Goal: Task Accomplishment & Management: Complete application form

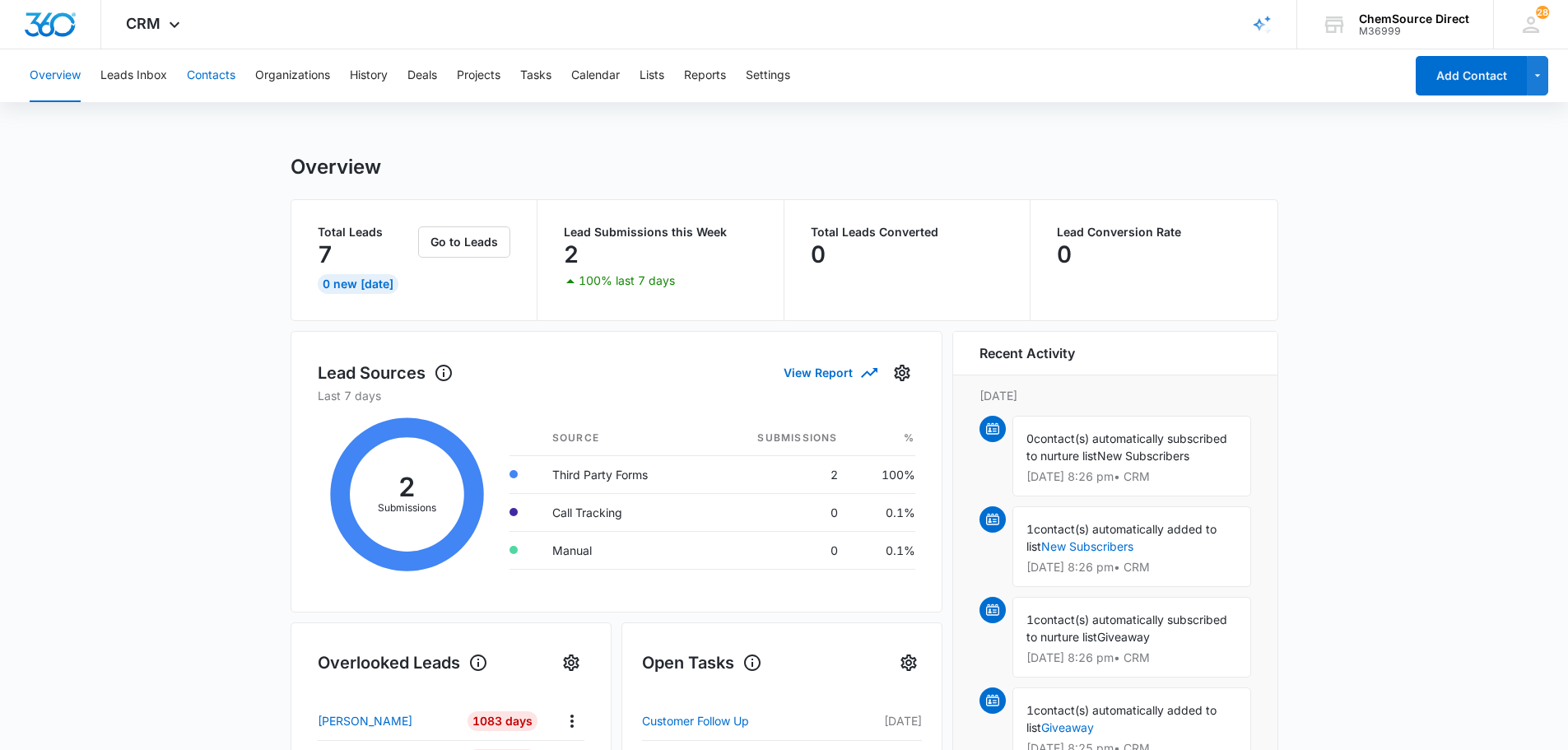
click at [223, 82] on button "Contacts" at bounding box center [211, 75] width 49 height 53
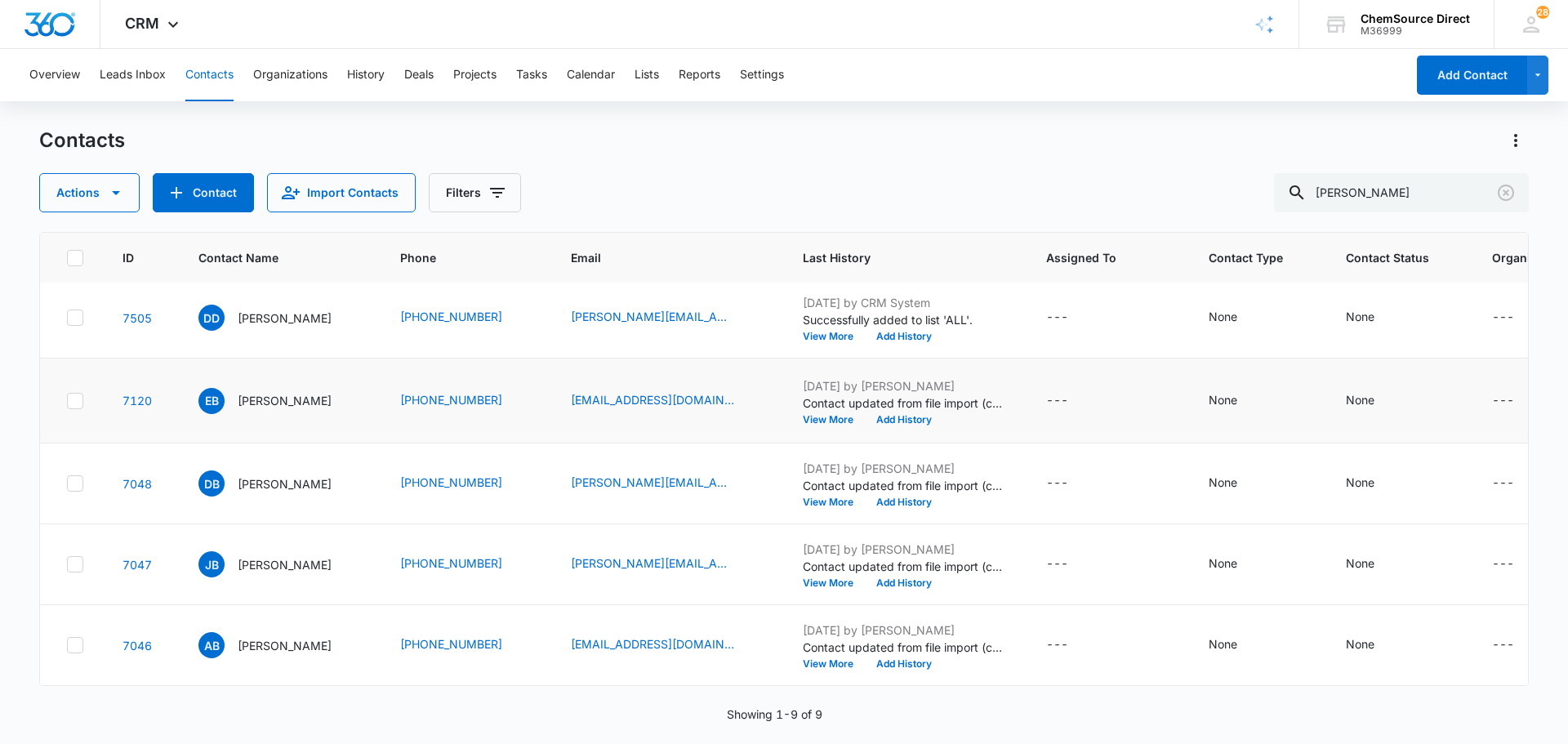
scroll to position [623, 0]
click at [1499, 194] on icon "Clear" at bounding box center [1505, 192] width 16 height 16
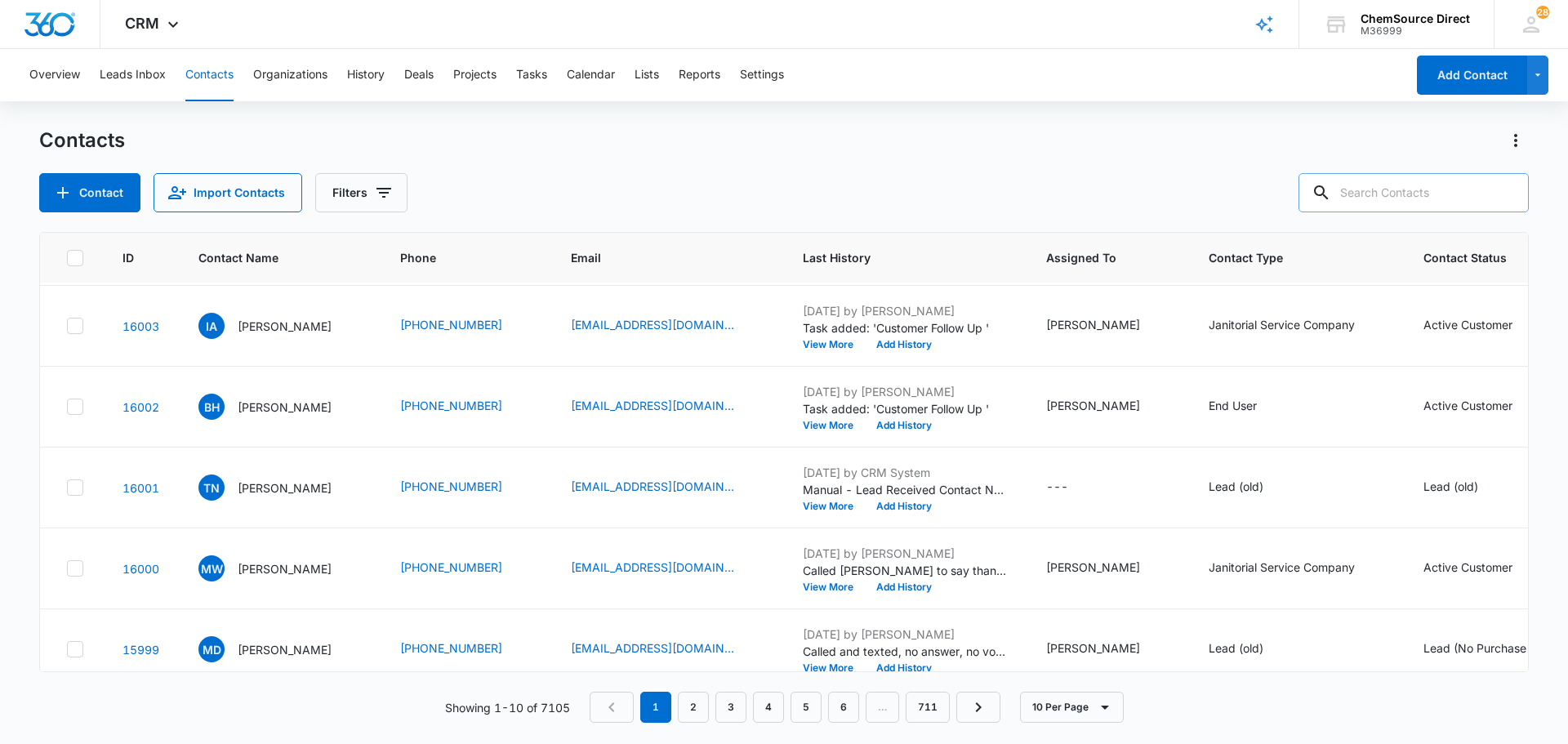
scroll to position [408, 0]
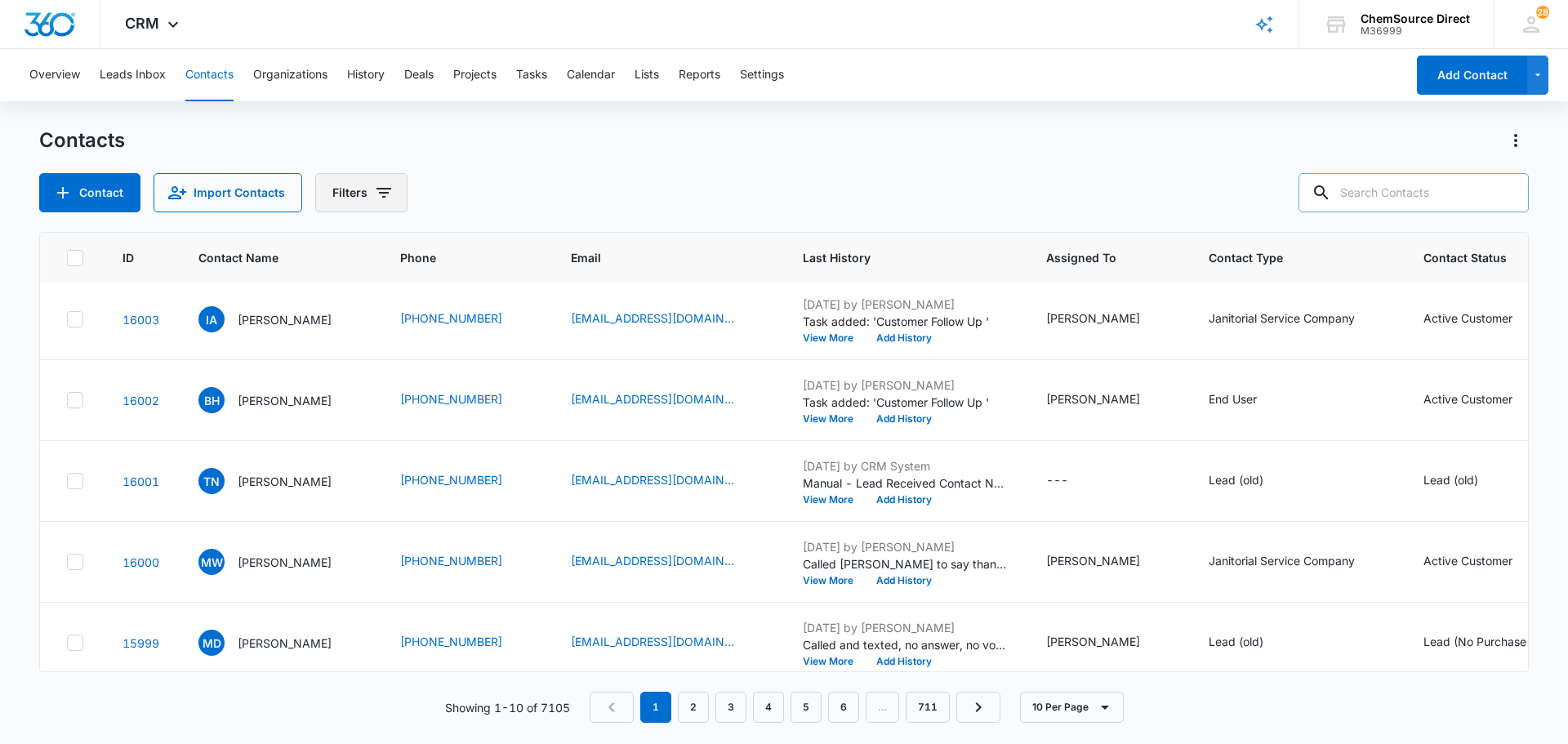
click at [368, 199] on button "Filters" at bounding box center [361, 192] width 92 height 39
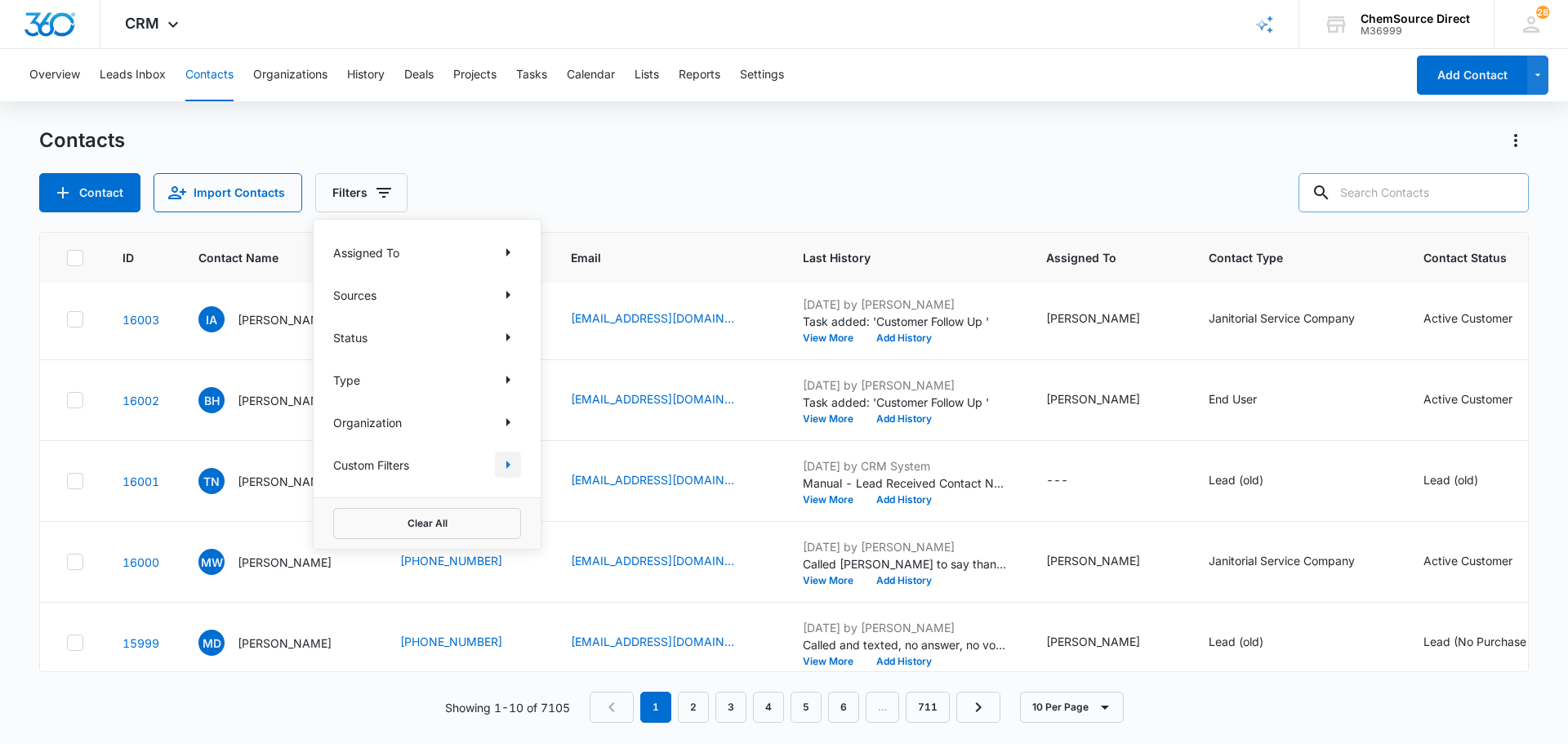
click at [502, 462] on icon "Show Custom Filters filters" at bounding box center [507, 464] width 20 height 20
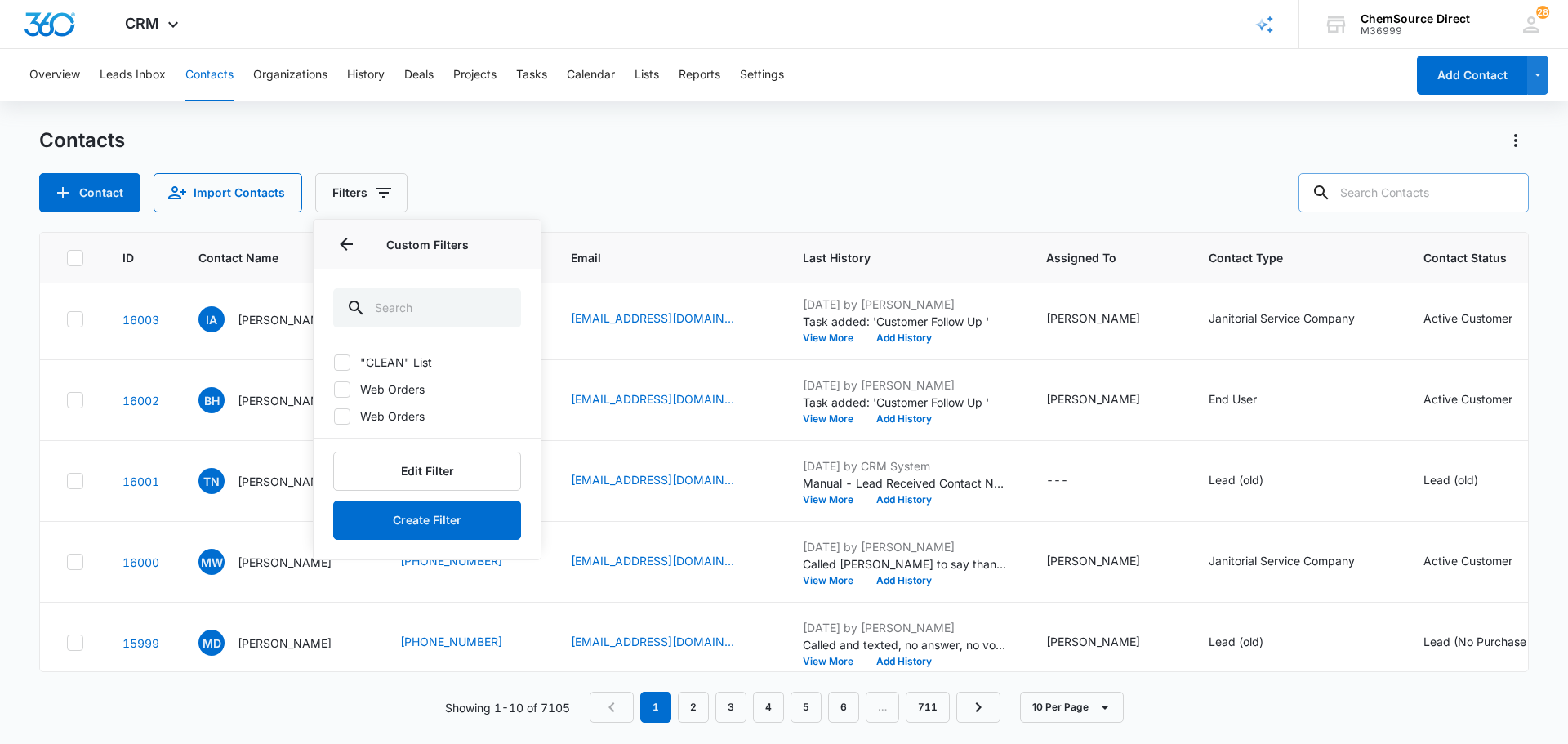
click at [344, 358] on icon at bounding box center [342, 362] width 14 height 14
click at [334, 362] on input ""CLEAN" List" at bounding box center [333, 362] width 1 height 1
checkbox input "true"
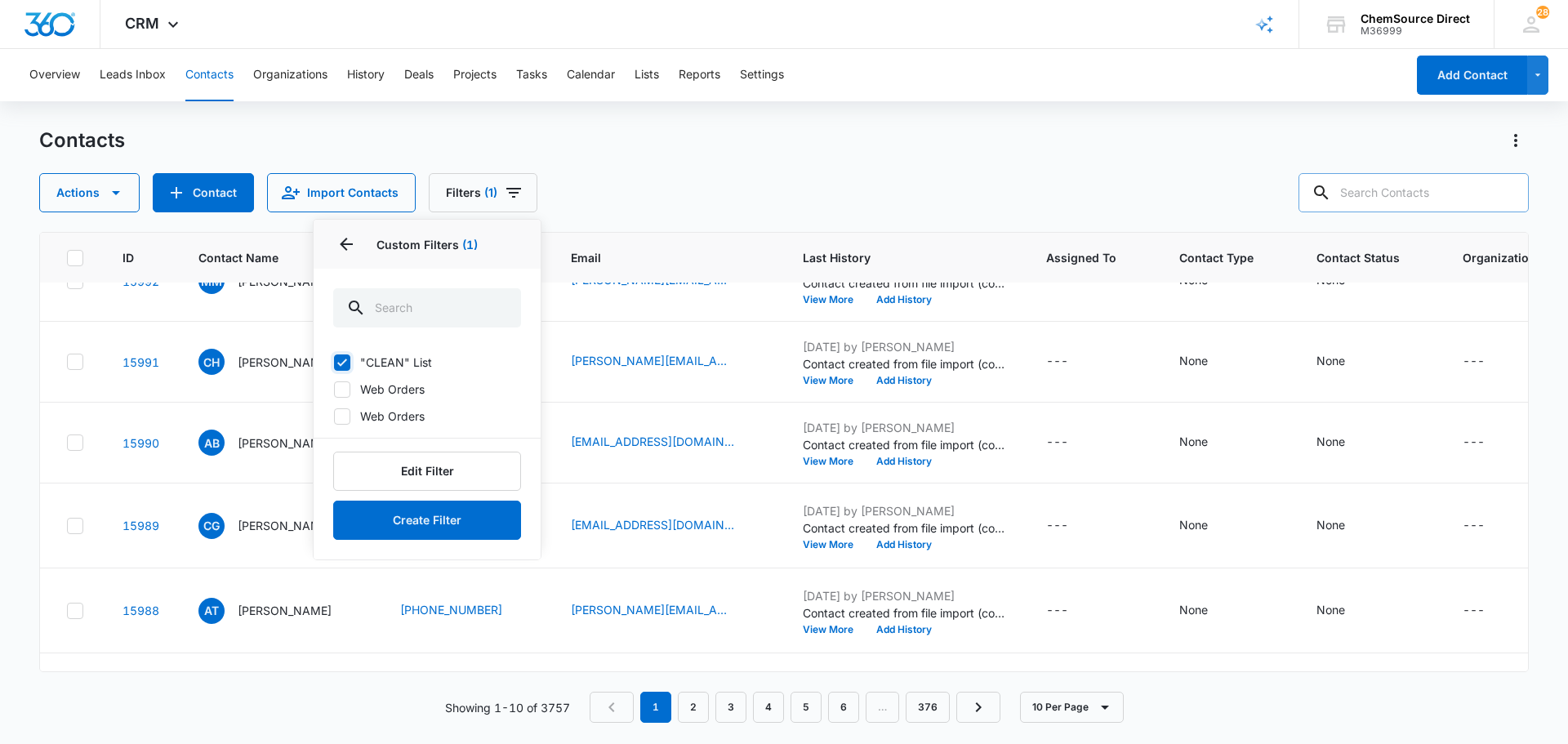
scroll to position [0, 0]
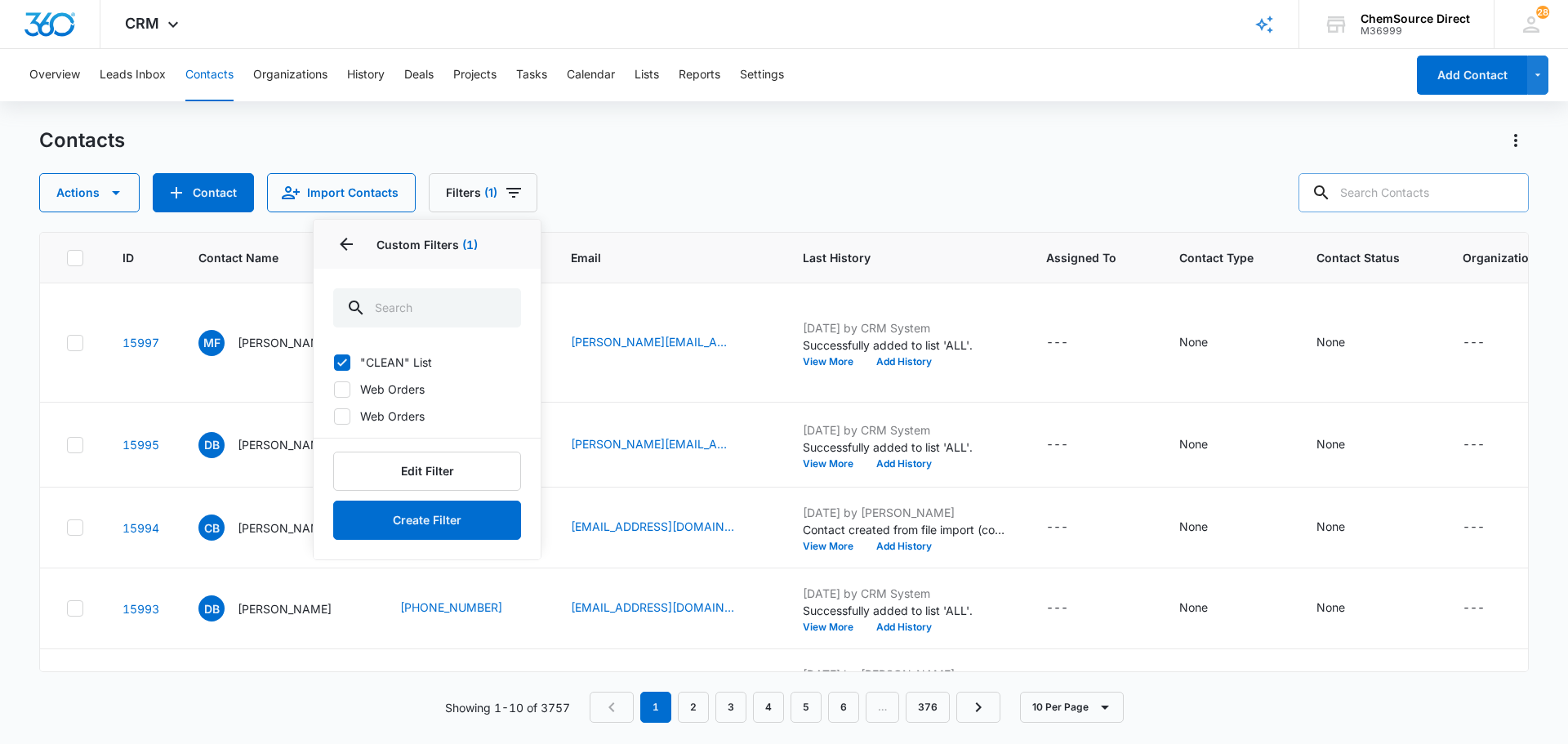
click at [716, 185] on div "Actions Contact Import Contacts Filters (1) Assigned To Sources Status Type Org…" at bounding box center [783, 192] width 1489 height 39
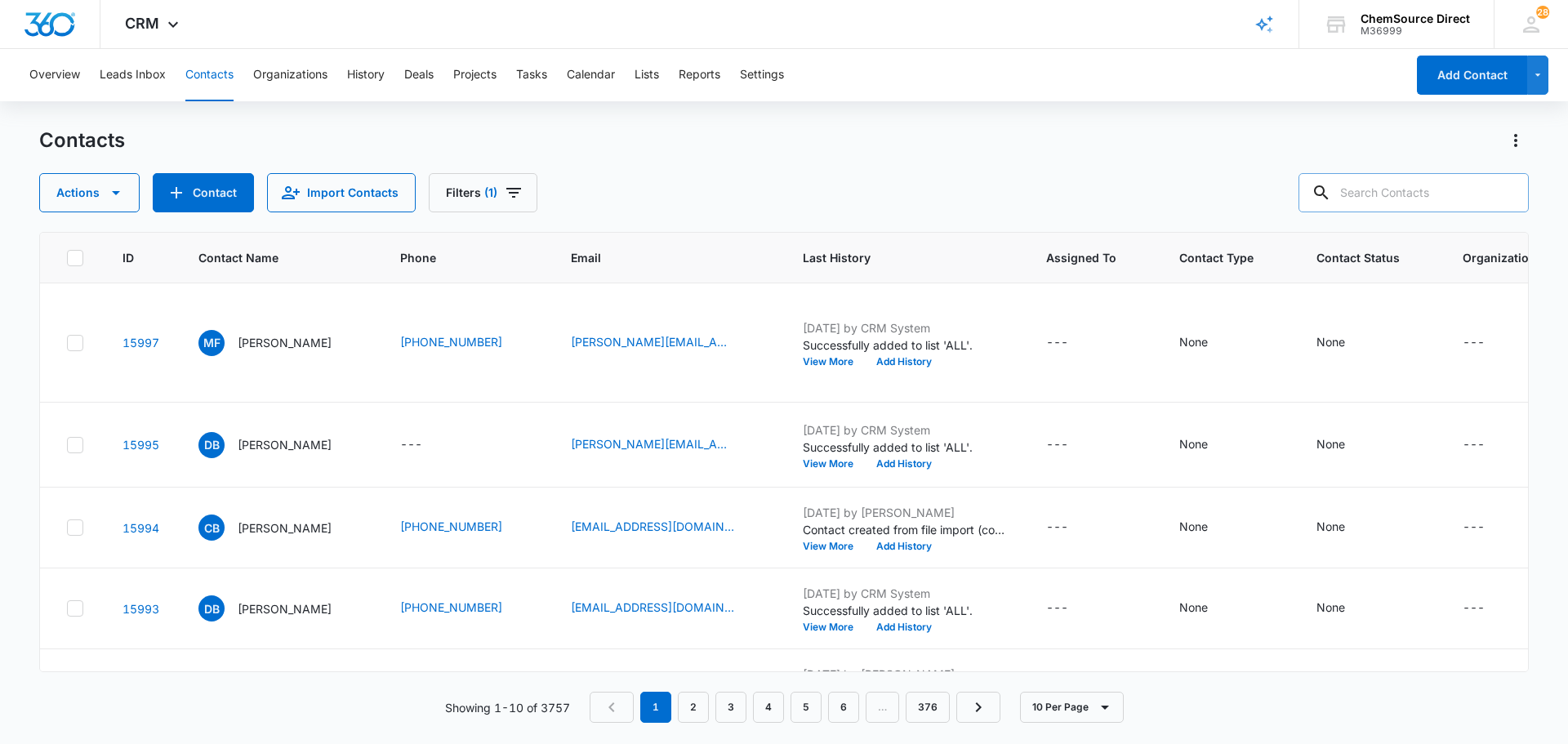
click at [1436, 187] on input "text" at bounding box center [1413, 192] width 230 height 39
type input "workout anytime"
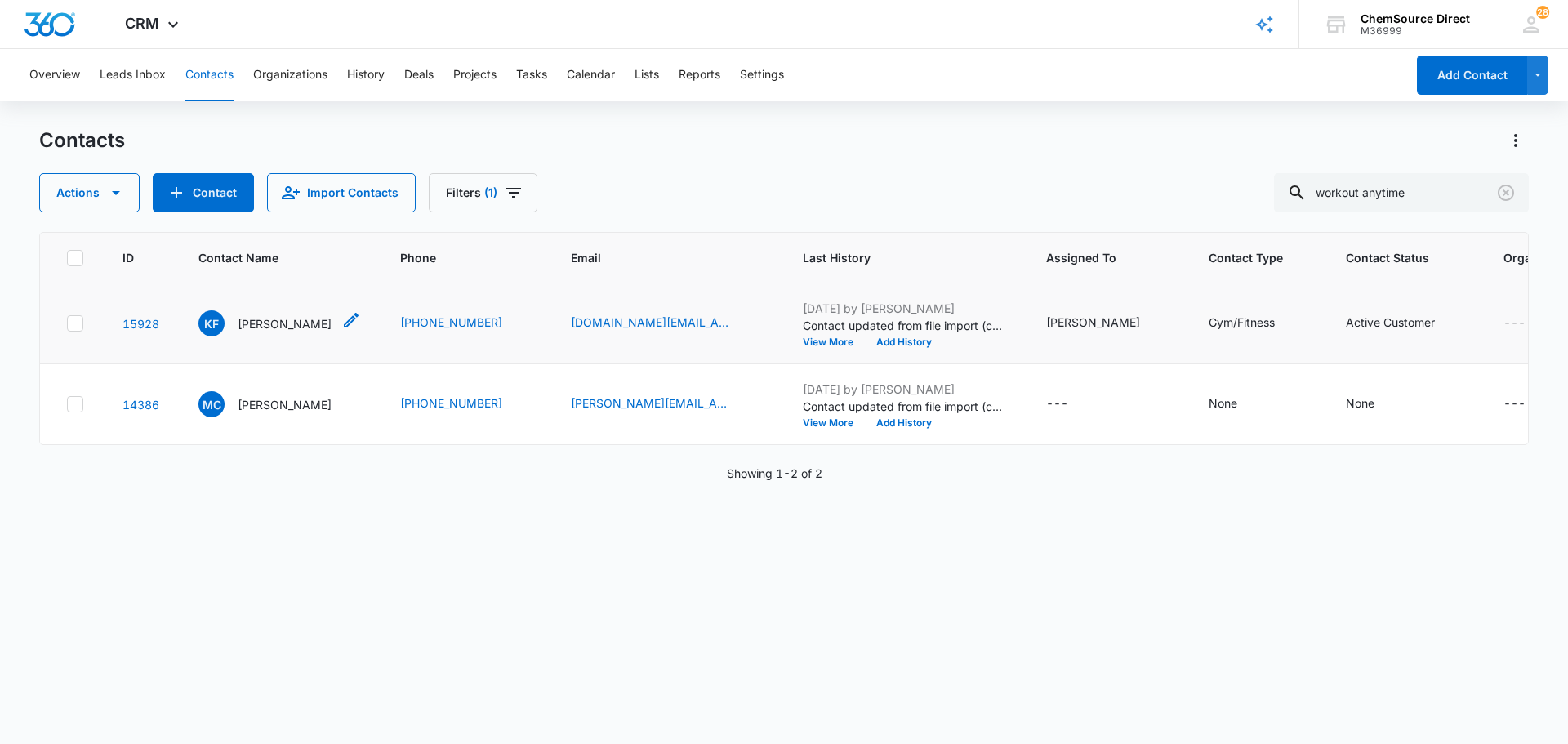
click at [284, 326] on p "[PERSON_NAME]" at bounding box center [284, 323] width 94 height 17
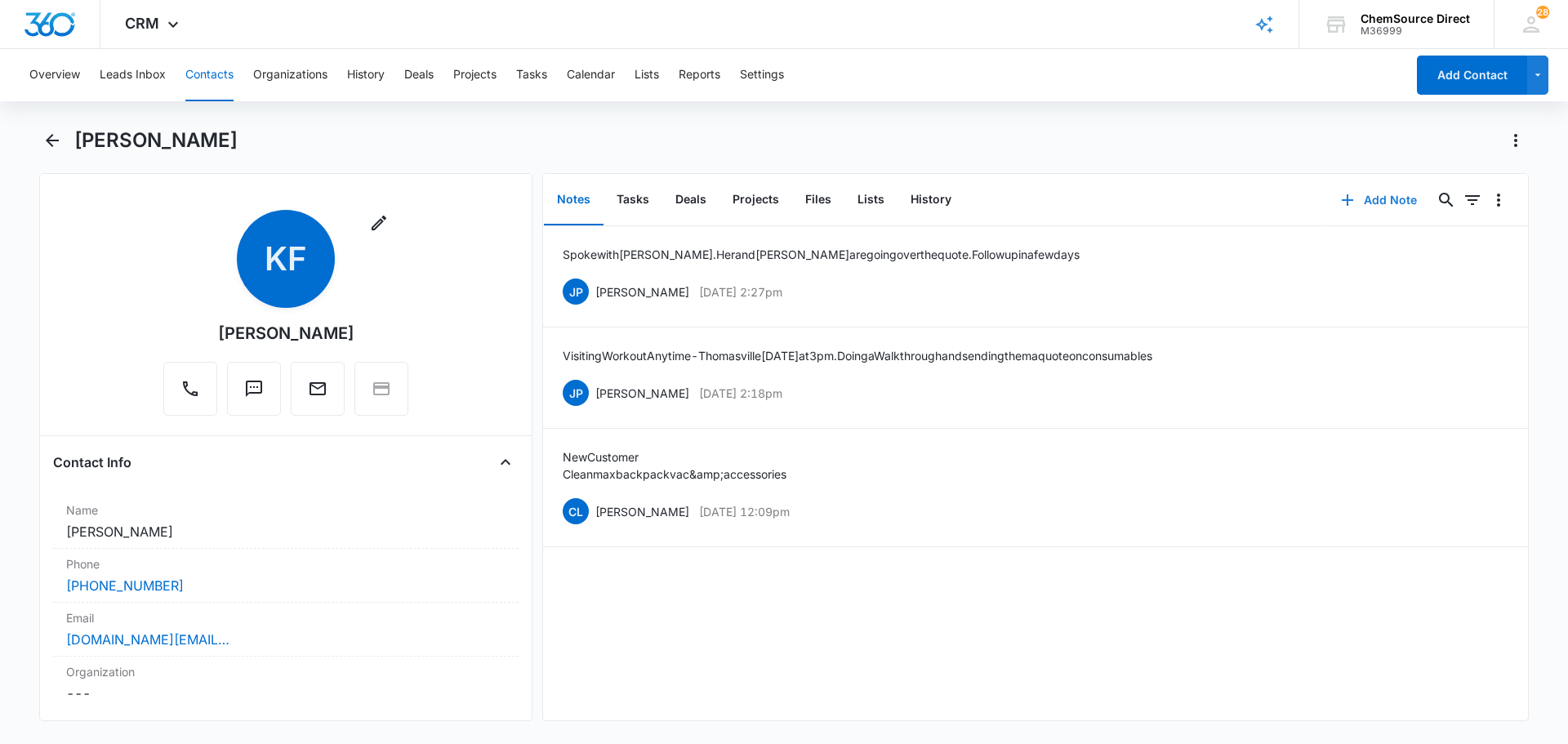
click at [1373, 202] on button "Add Note" at bounding box center [1379, 200] width 108 height 39
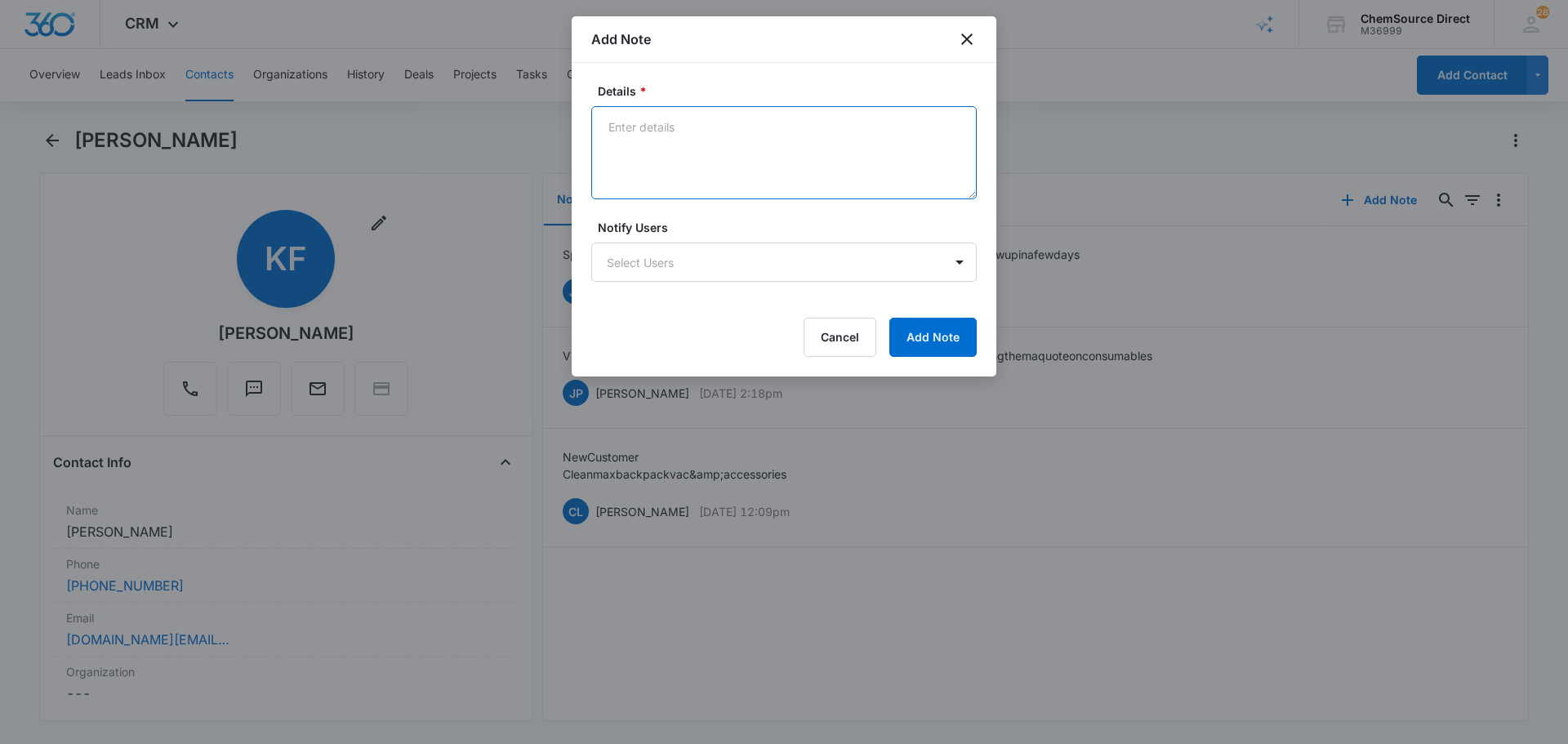
click at [694, 141] on textarea "Details *" at bounding box center [783, 153] width 385 height 93
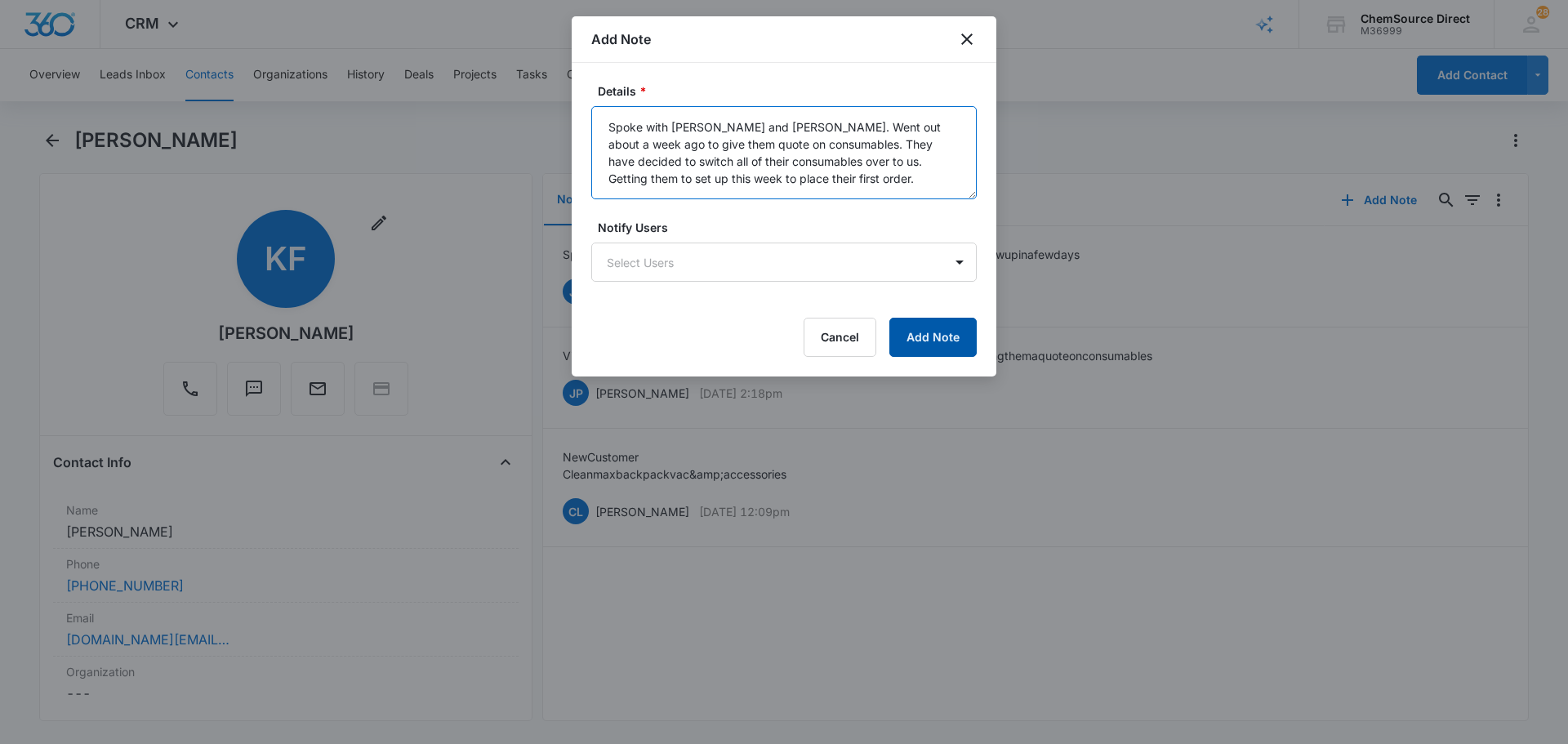
type textarea "Spoke with [PERSON_NAME] and [PERSON_NAME]. Went out about a week ago to give t…"
click at [917, 335] on button "Add Note" at bounding box center [932, 337] width 88 height 39
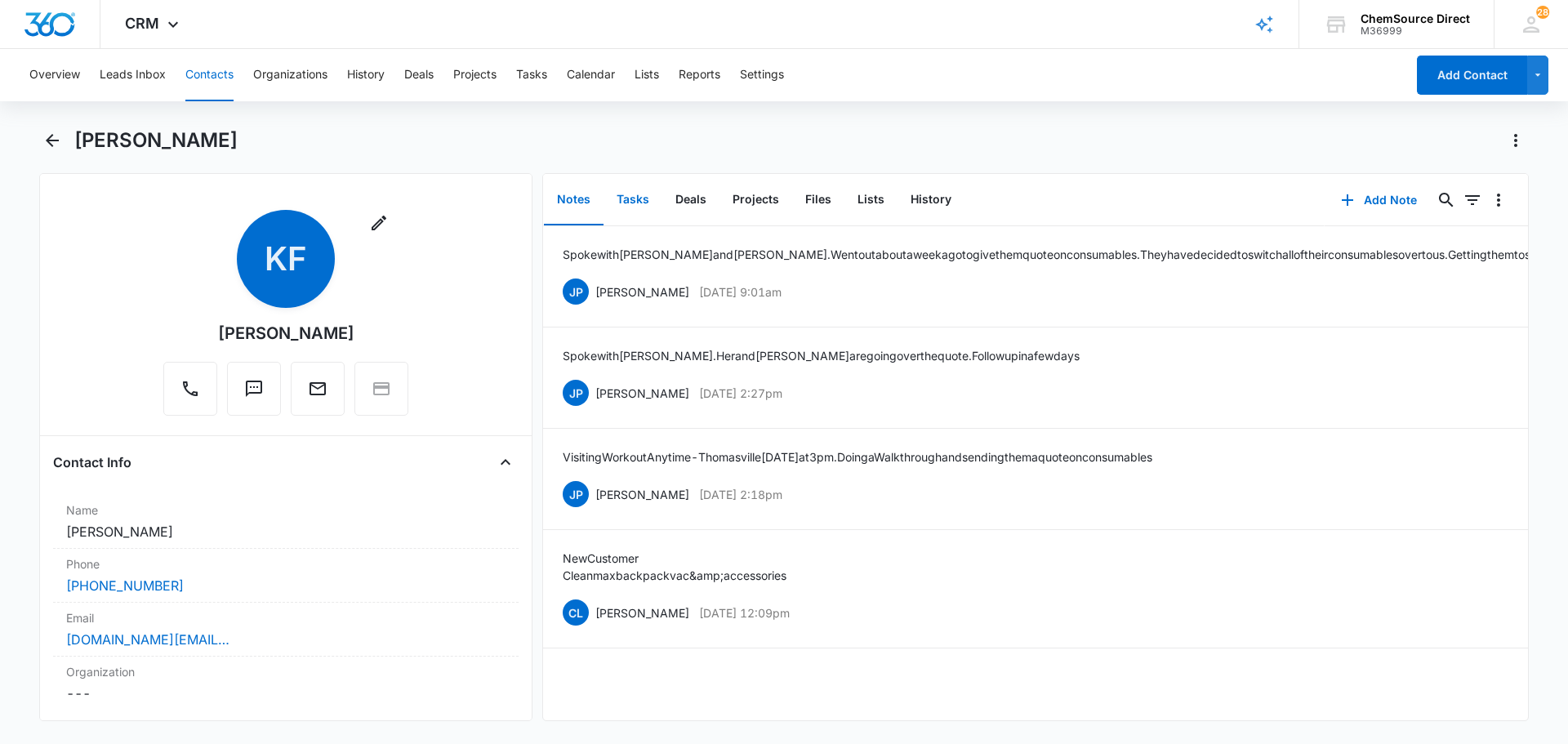
click at [636, 200] on button "Tasks" at bounding box center [633, 200] width 59 height 50
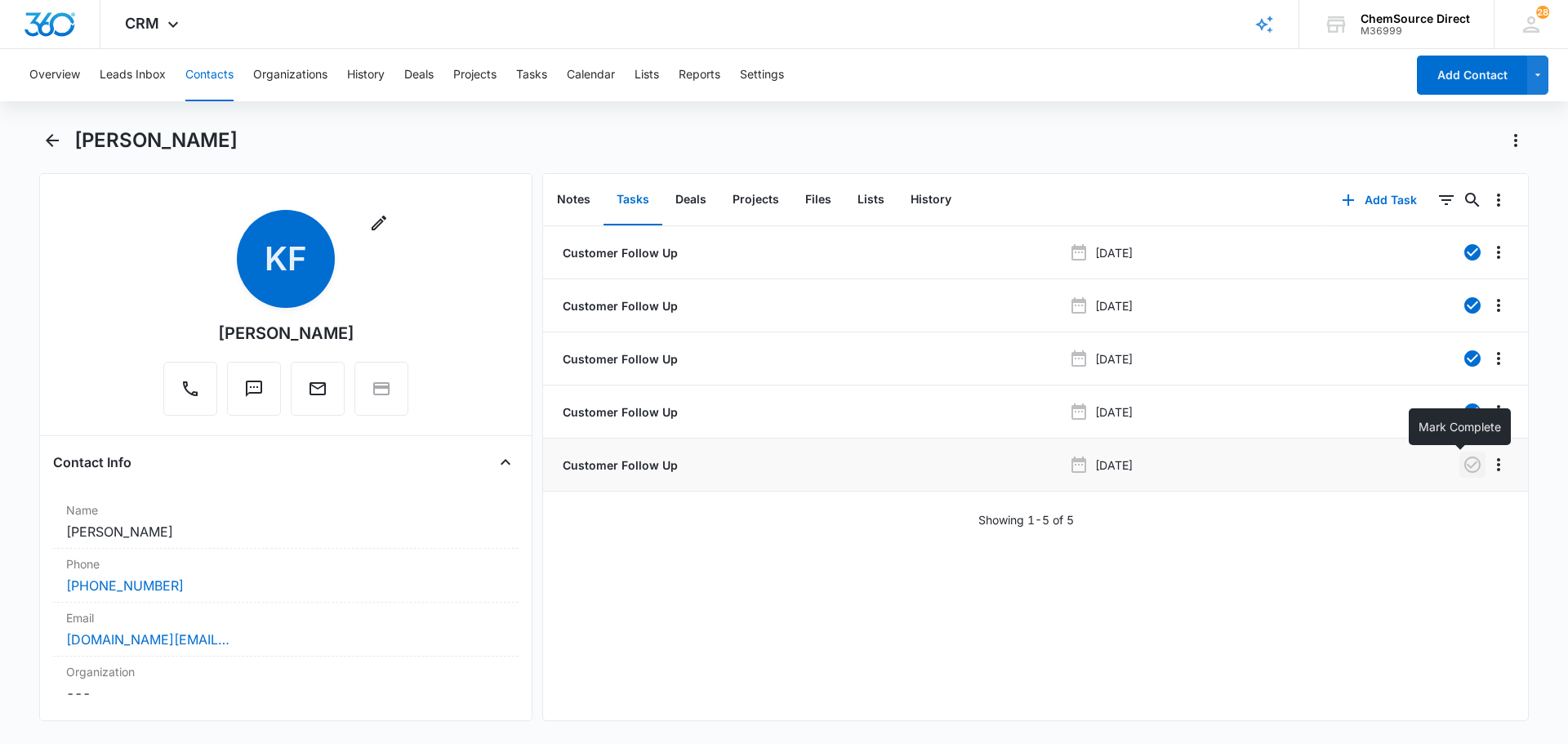
click at [1462, 469] on icon "button" at bounding box center [1472, 464] width 20 height 20
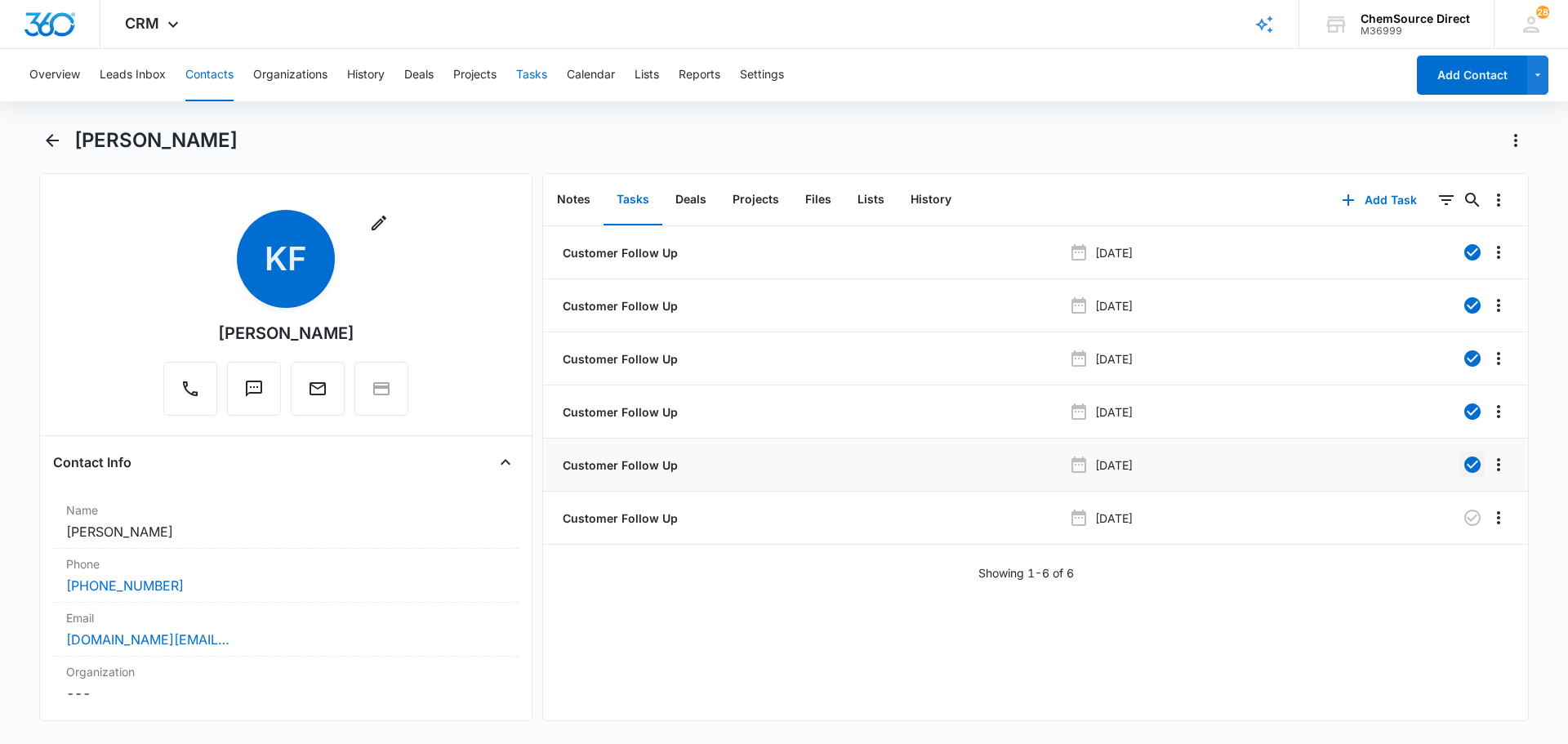
click at [540, 82] on button "Tasks" at bounding box center [531, 74] width 31 height 52
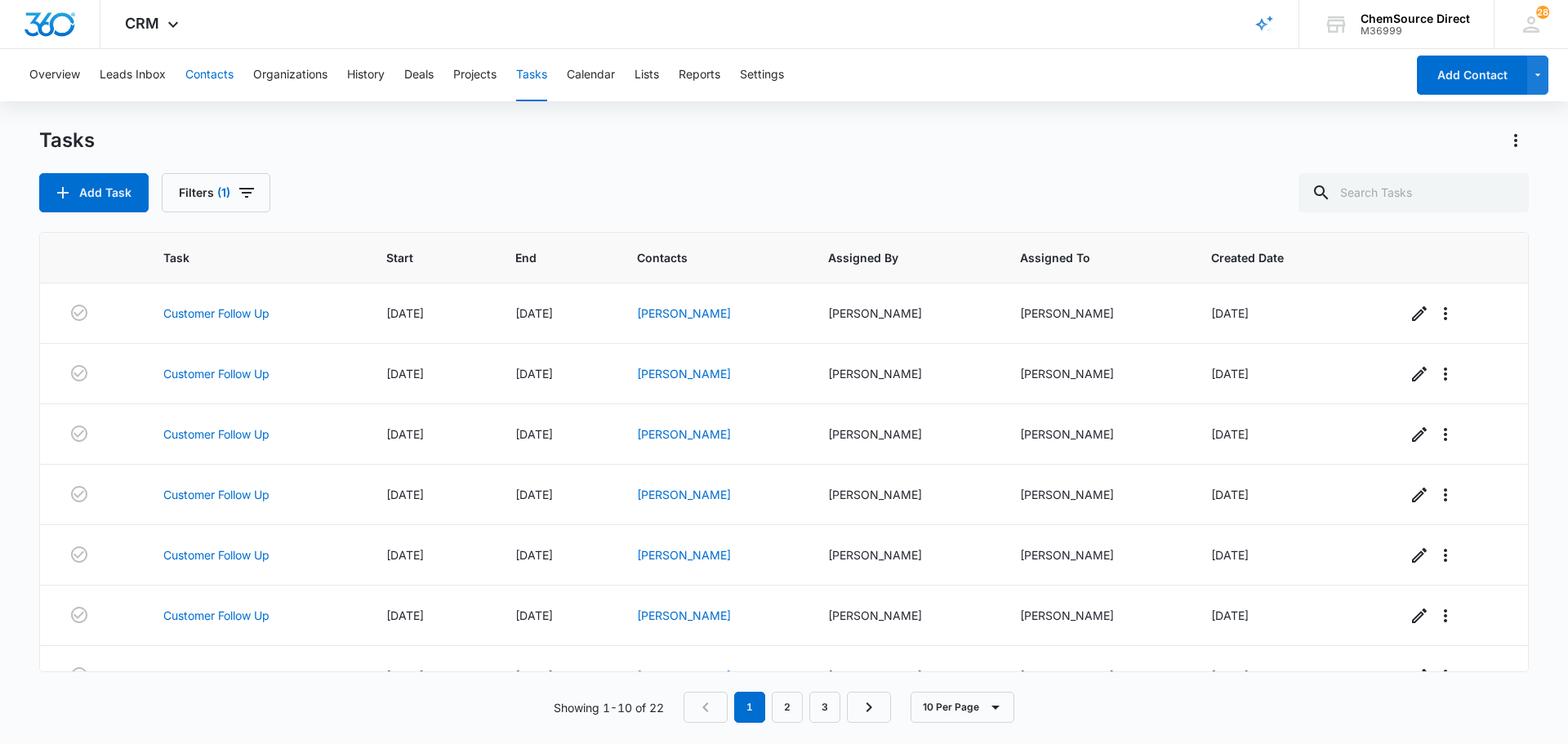
click at [208, 76] on button "Contacts" at bounding box center [209, 74] width 49 height 52
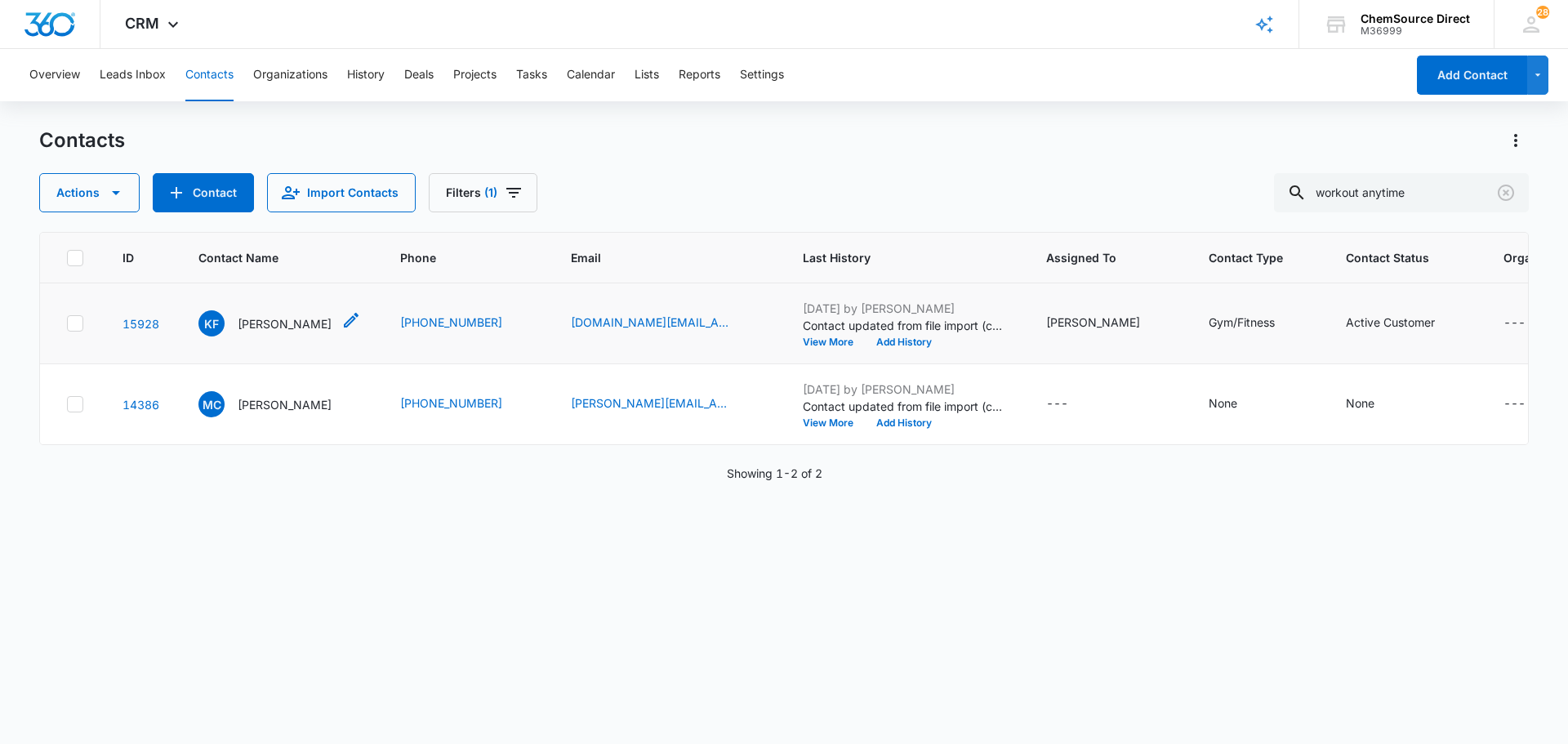
click at [303, 323] on p "[PERSON_NAME]" at bounding box center [284, 323] width 94 height 17
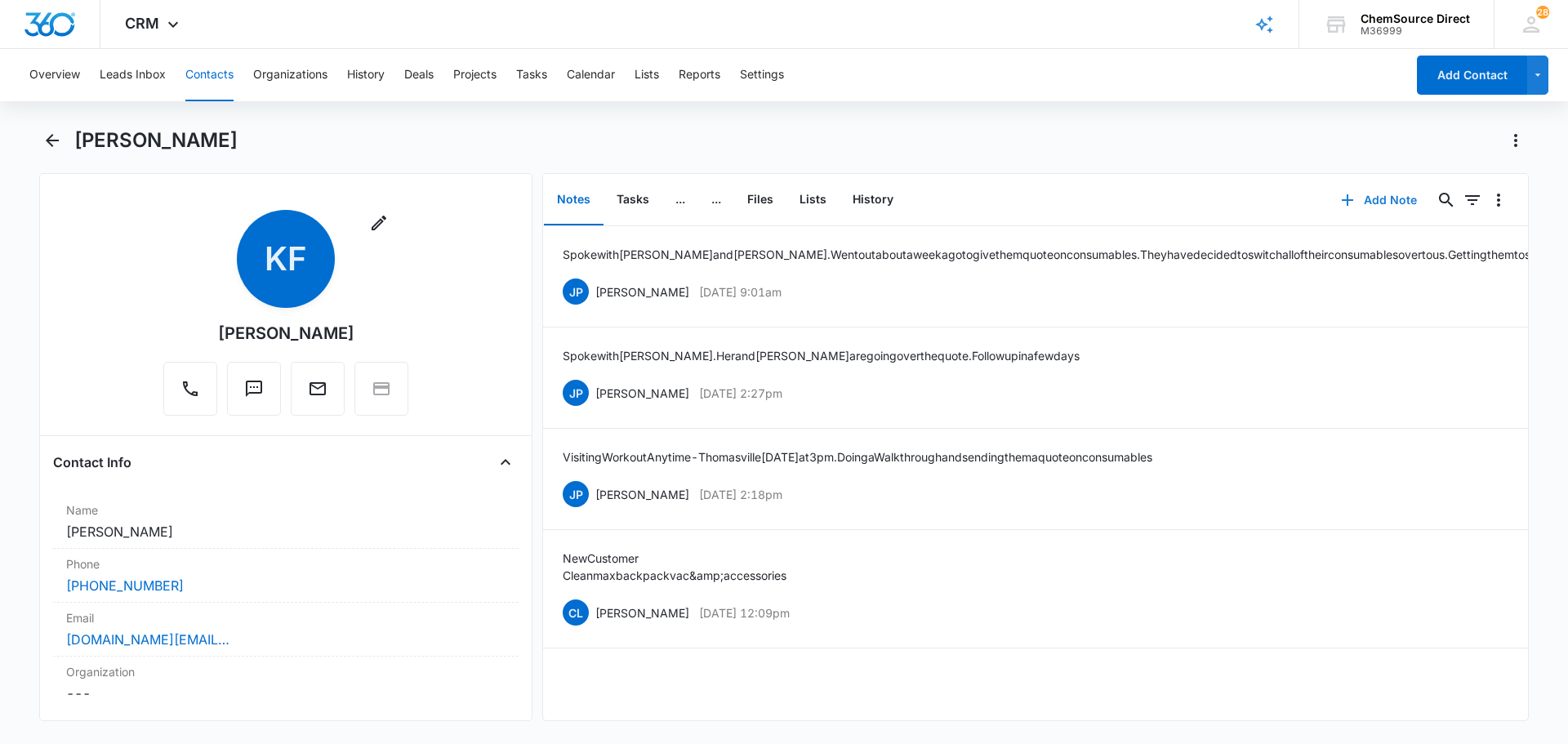
click at [1385, 201] on button "Add Note" at bounding box center [1379, 200] width 108 height 39
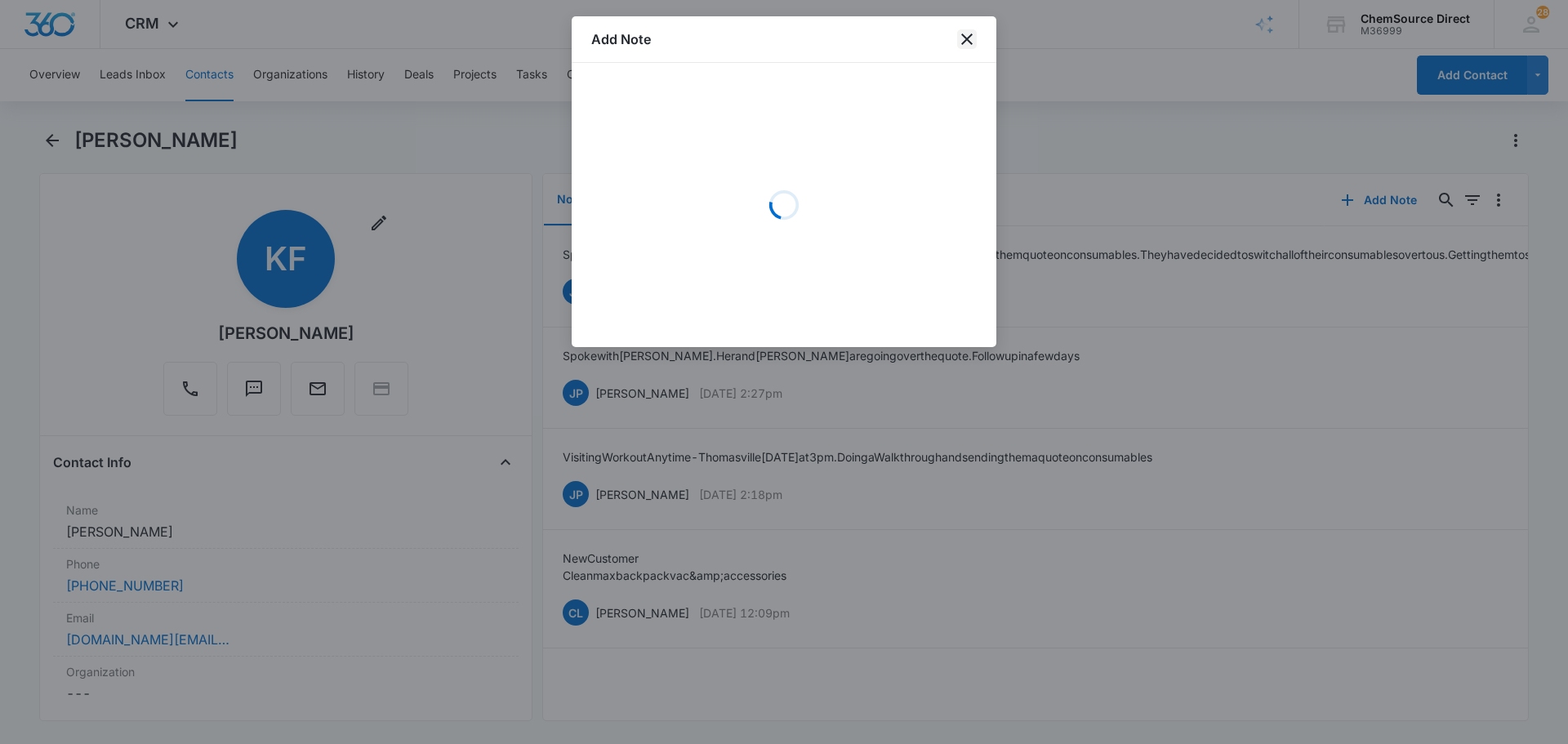
click at [973, 45] on icon "close" at bounding box center [967, 39] width 20 height 20
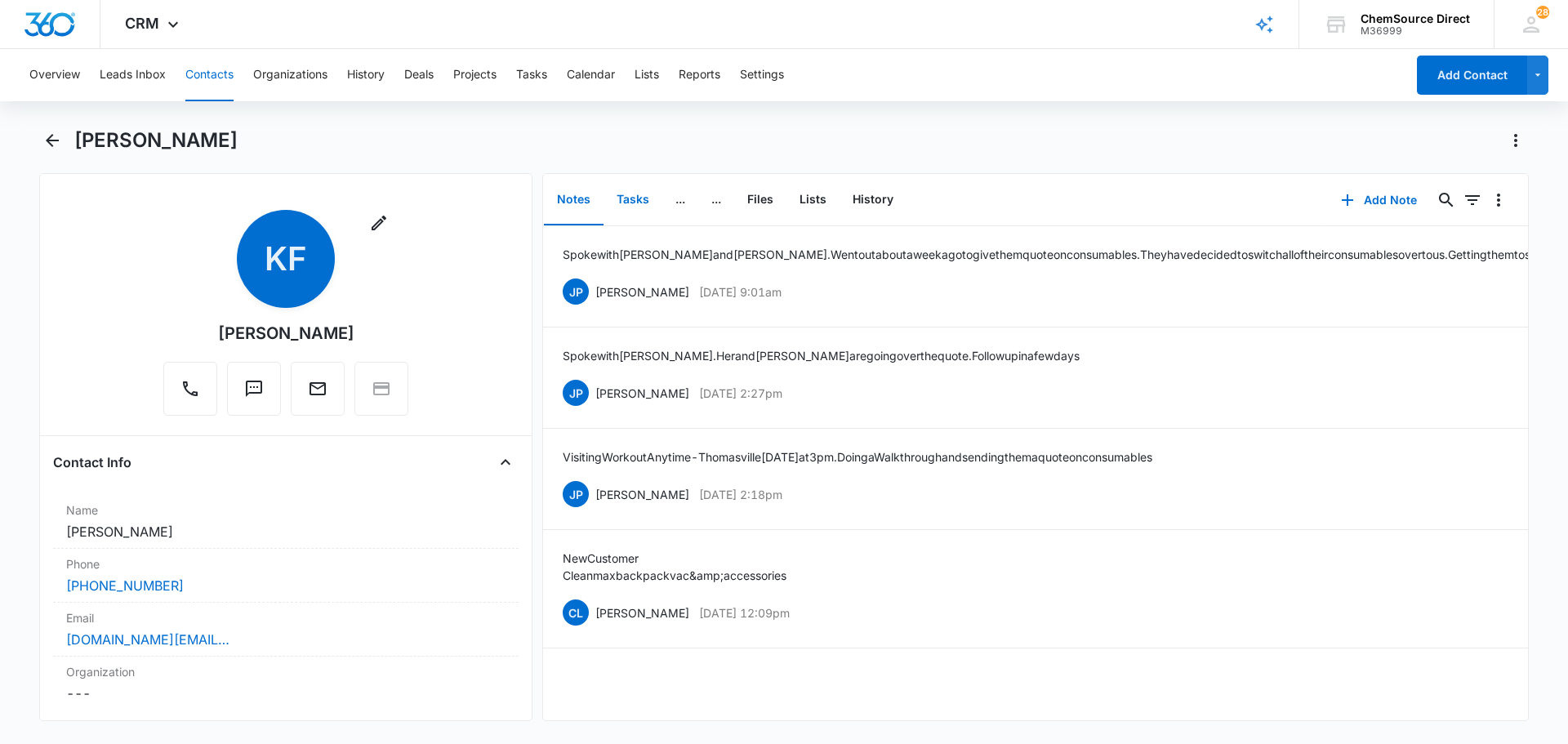
click at [647, 213] on button "Tasks" at bounding box center [633, 200] width 59 height 50
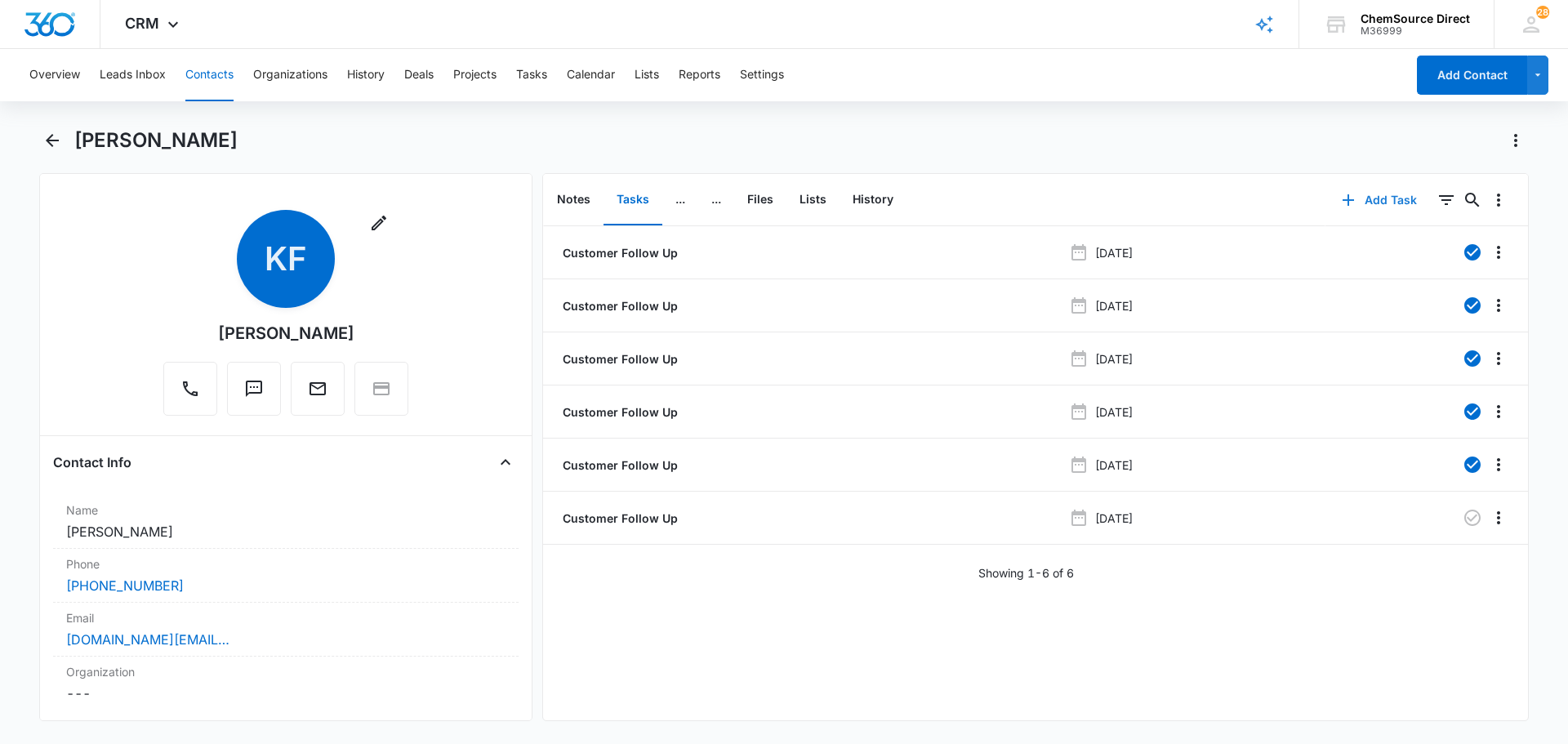
click at [1378, 203] on button "Add Task" at bounding box center [1379, 200] width 108 height 39
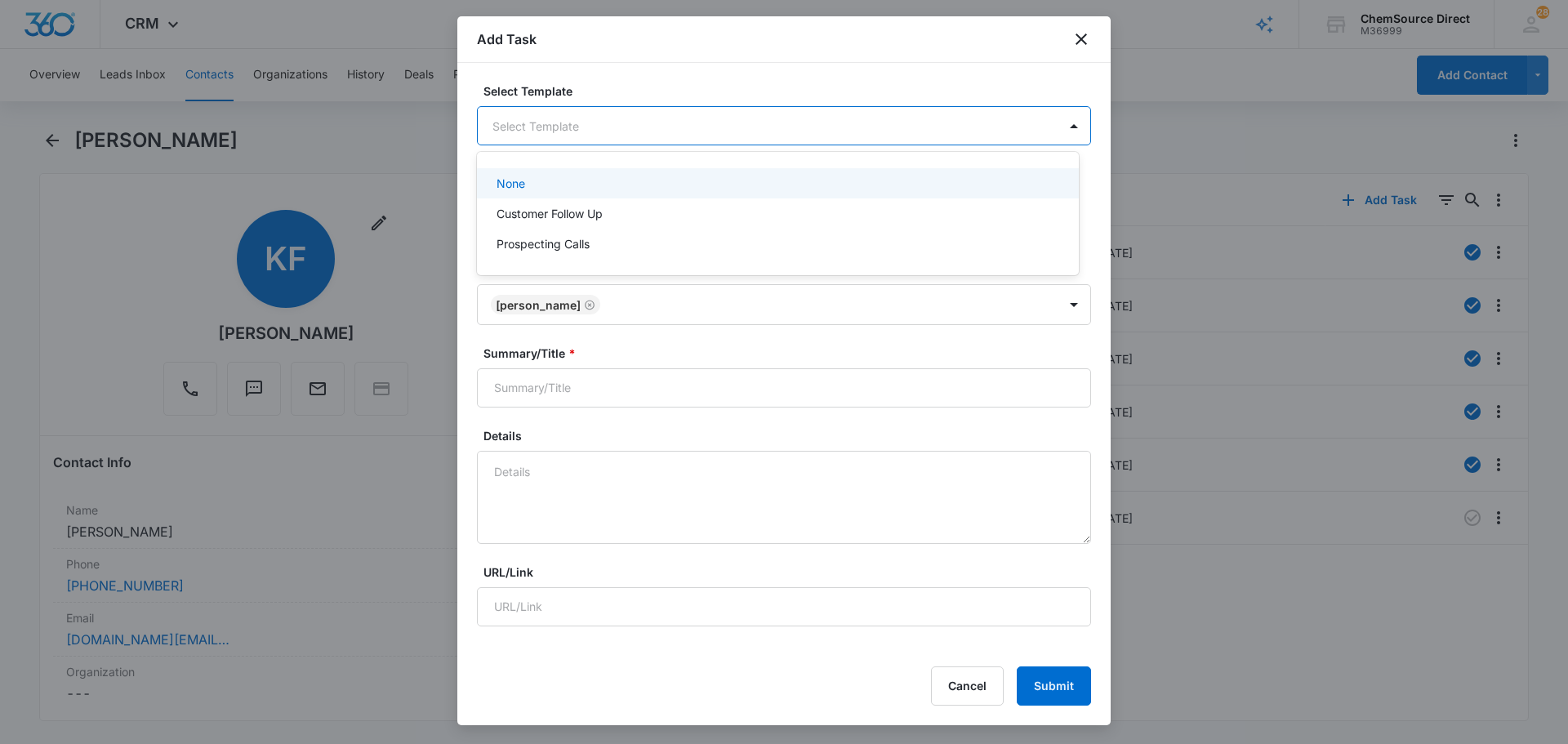
click at [694, 132] on body "CRM Apps Reputation Forms CRM Email Social Payments POS Content Ads Intelligenc…" at bounding box center [784, 372] width 1568 height 744
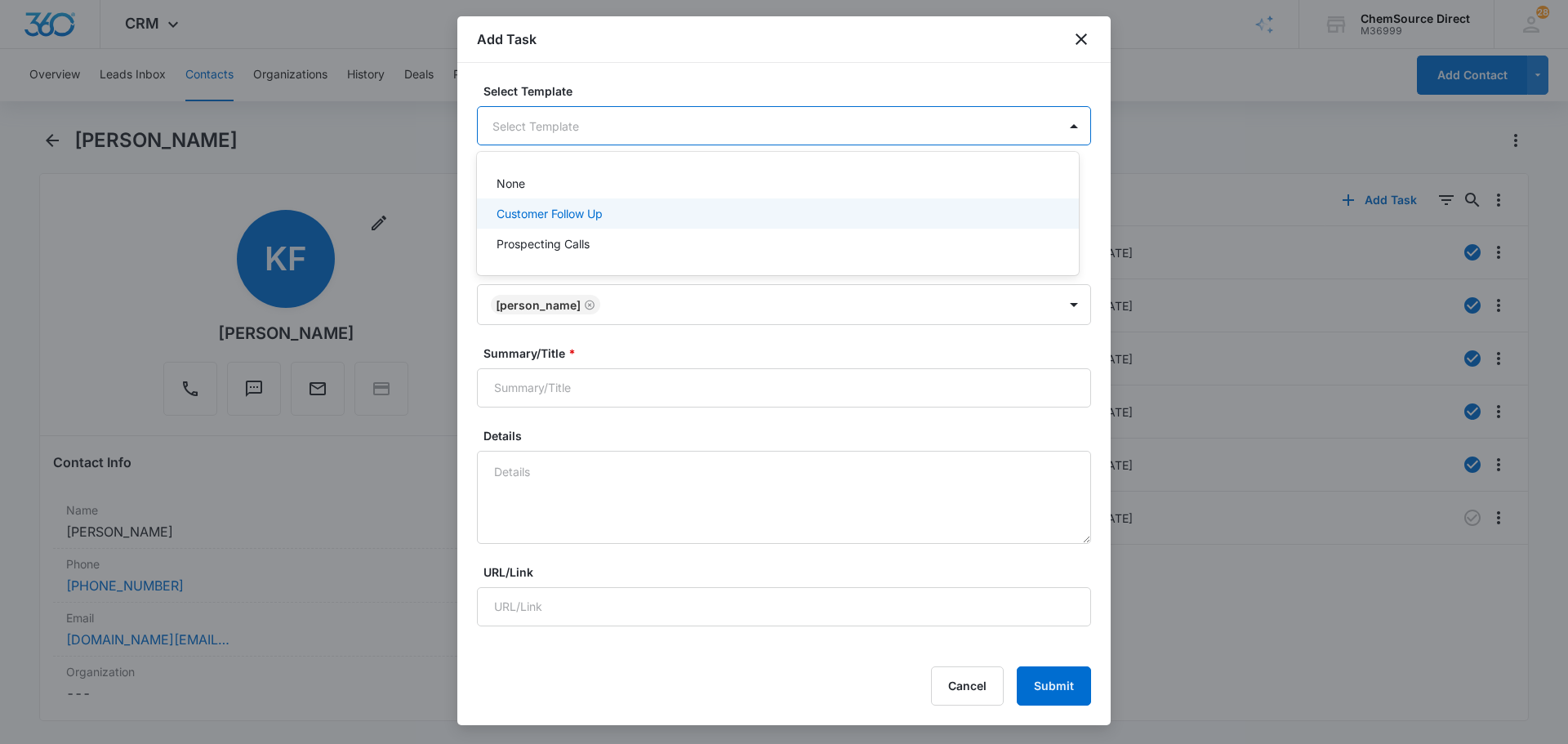
click at [636, 210] on div "Customer Follow Up" at bounding box center [776, 213] width 559 height 17
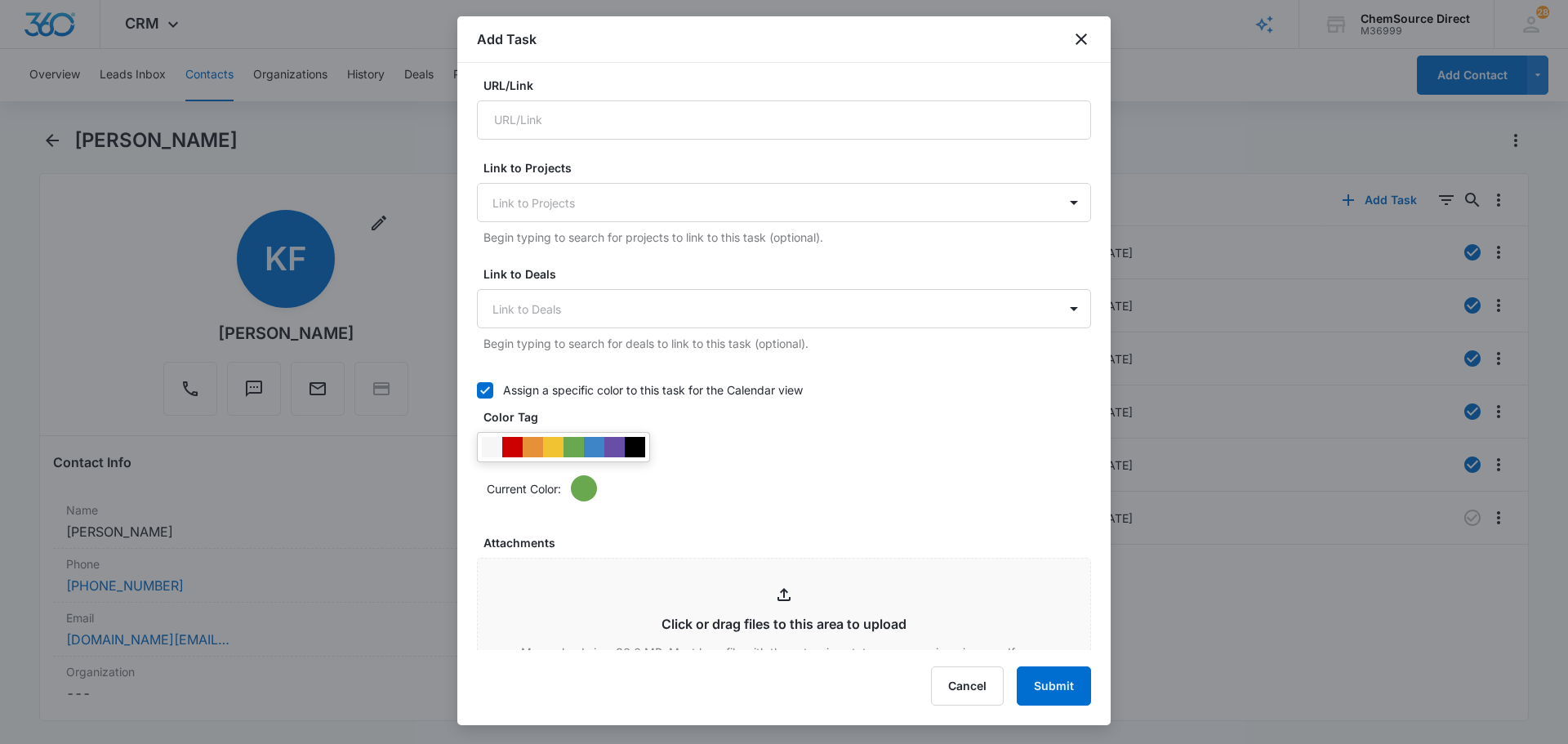
scroll to position [490, 0]
click at [630, 450] on div at bounding box center [634, 444] width 20 height 20
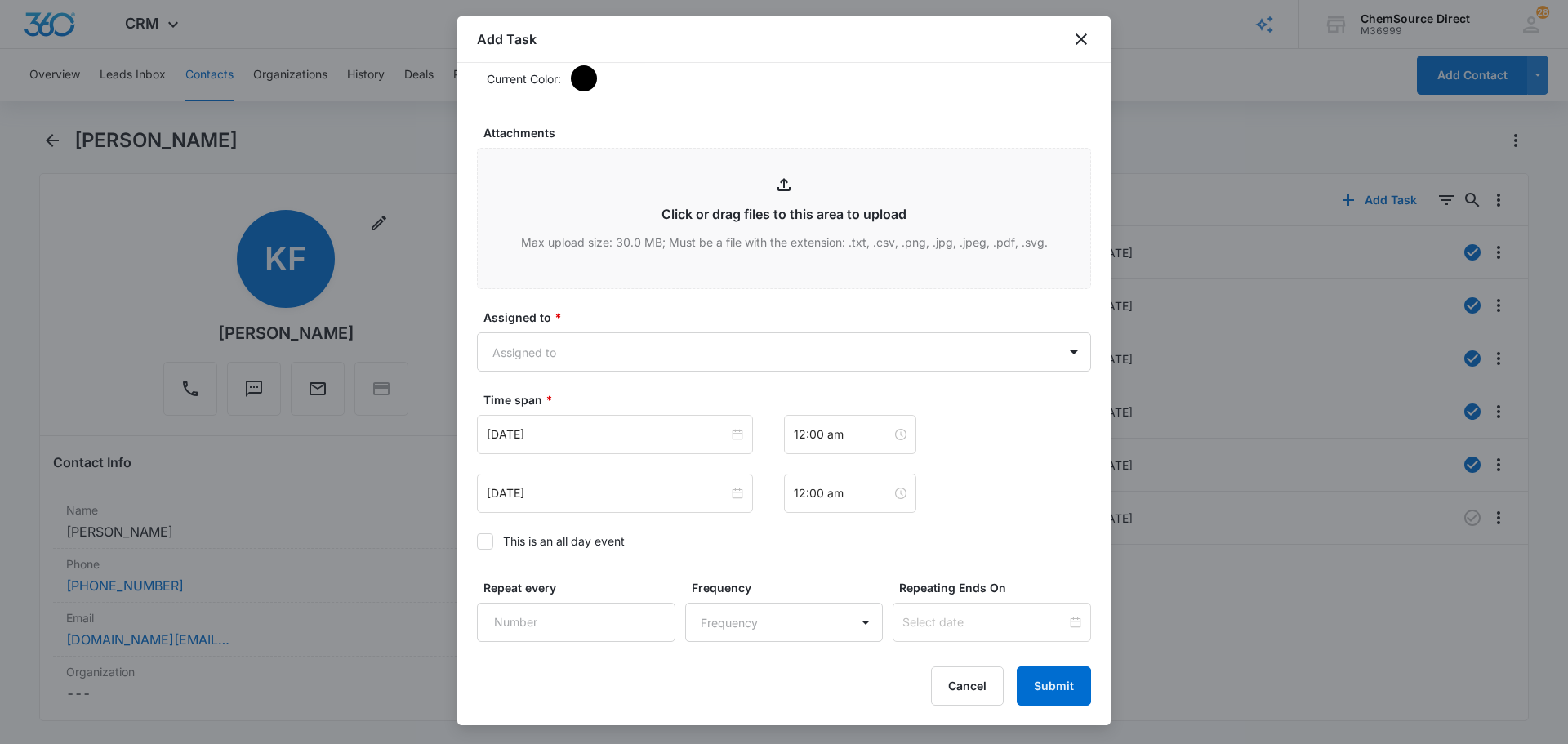
scroll to position [816, 0]
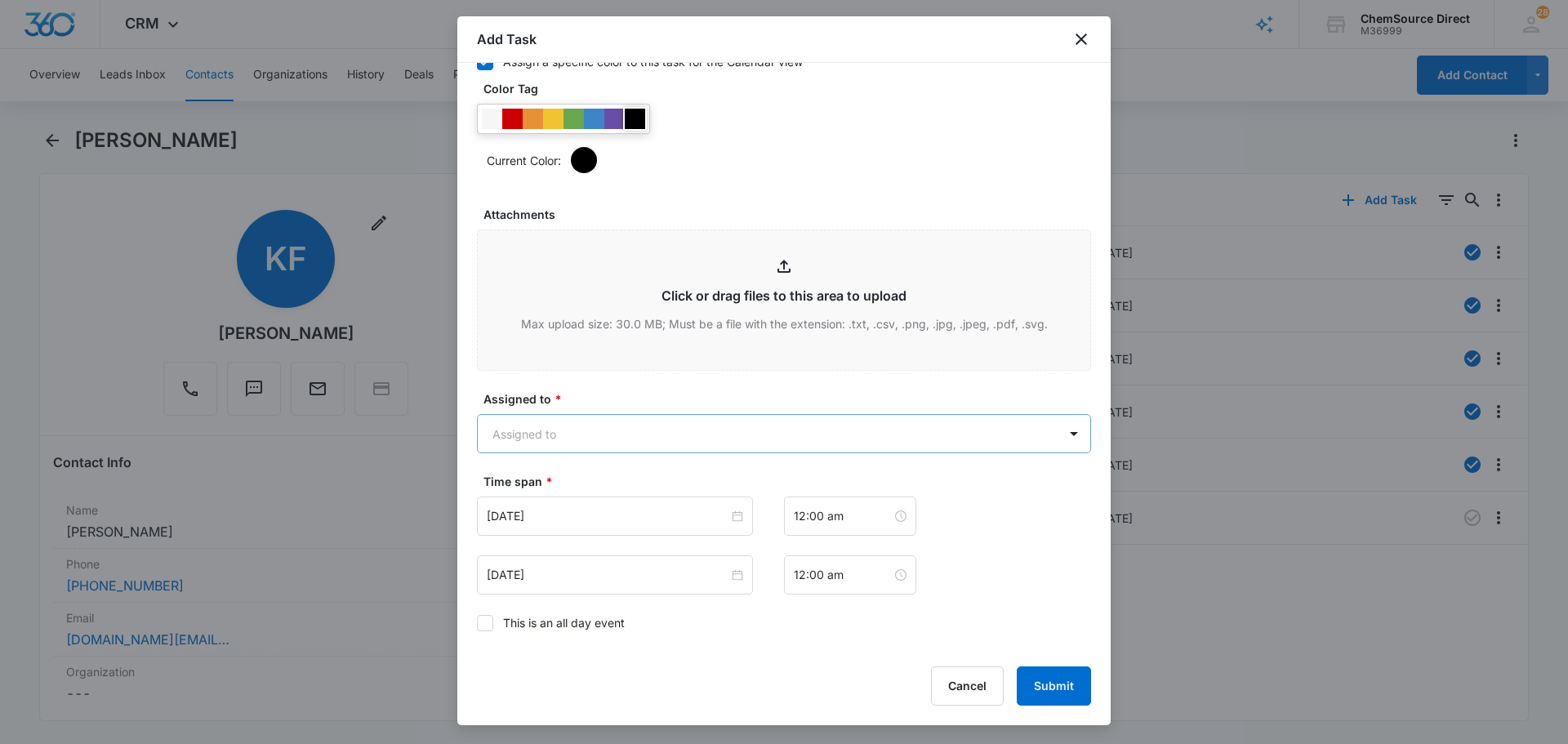
click at [625, 432] on body "CRM Apps Reputation Forms CRM Email Social Payments POS Content Ads Intelligenc…" at bounding box center [784, 372] width 1568 height 744
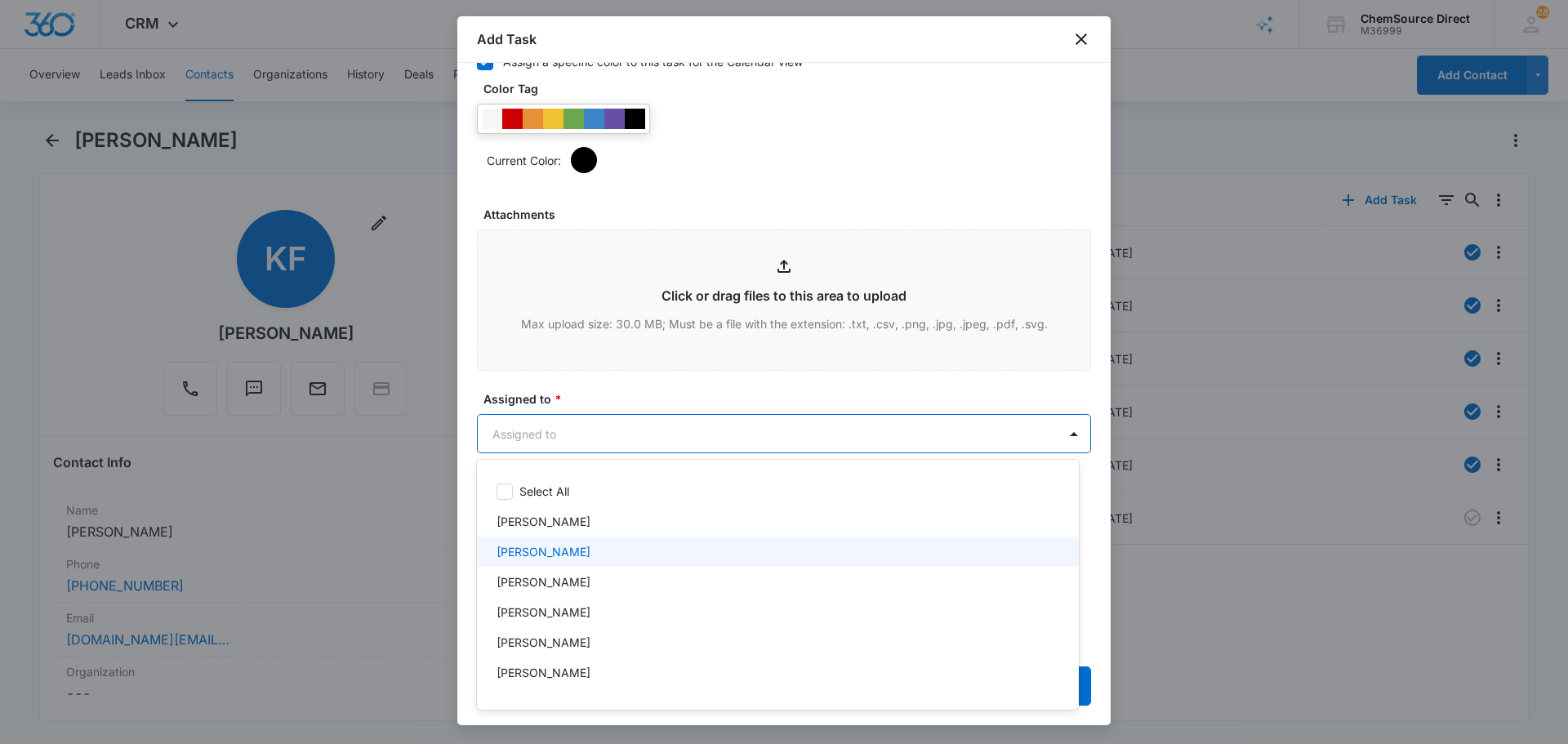
click at [591, 548] on div "[PERSON_NAME]" at bounding box center [776, 552] width 559 height 17
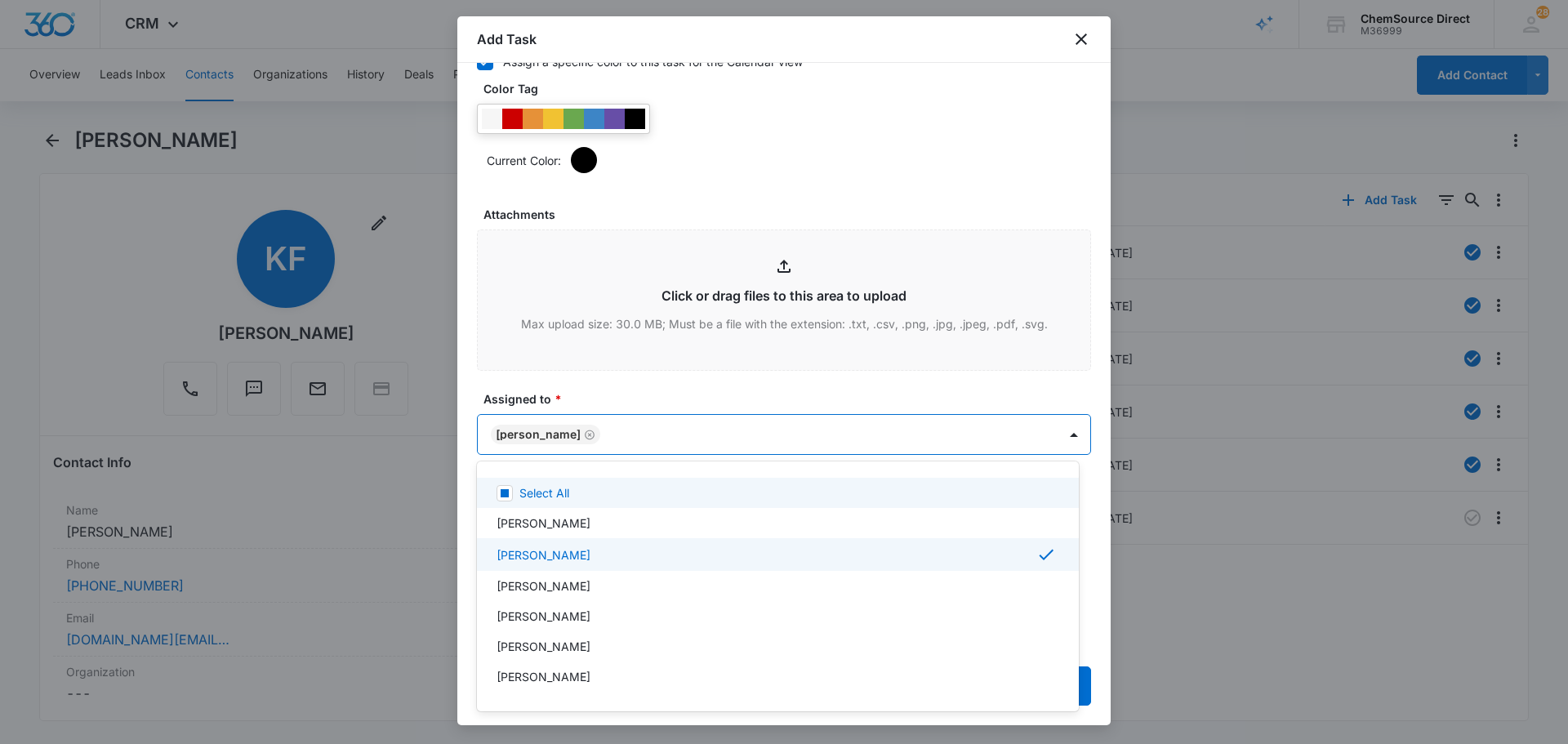
click at [637, 394] on div at bounding box center [784, 372] width 1568 height 744
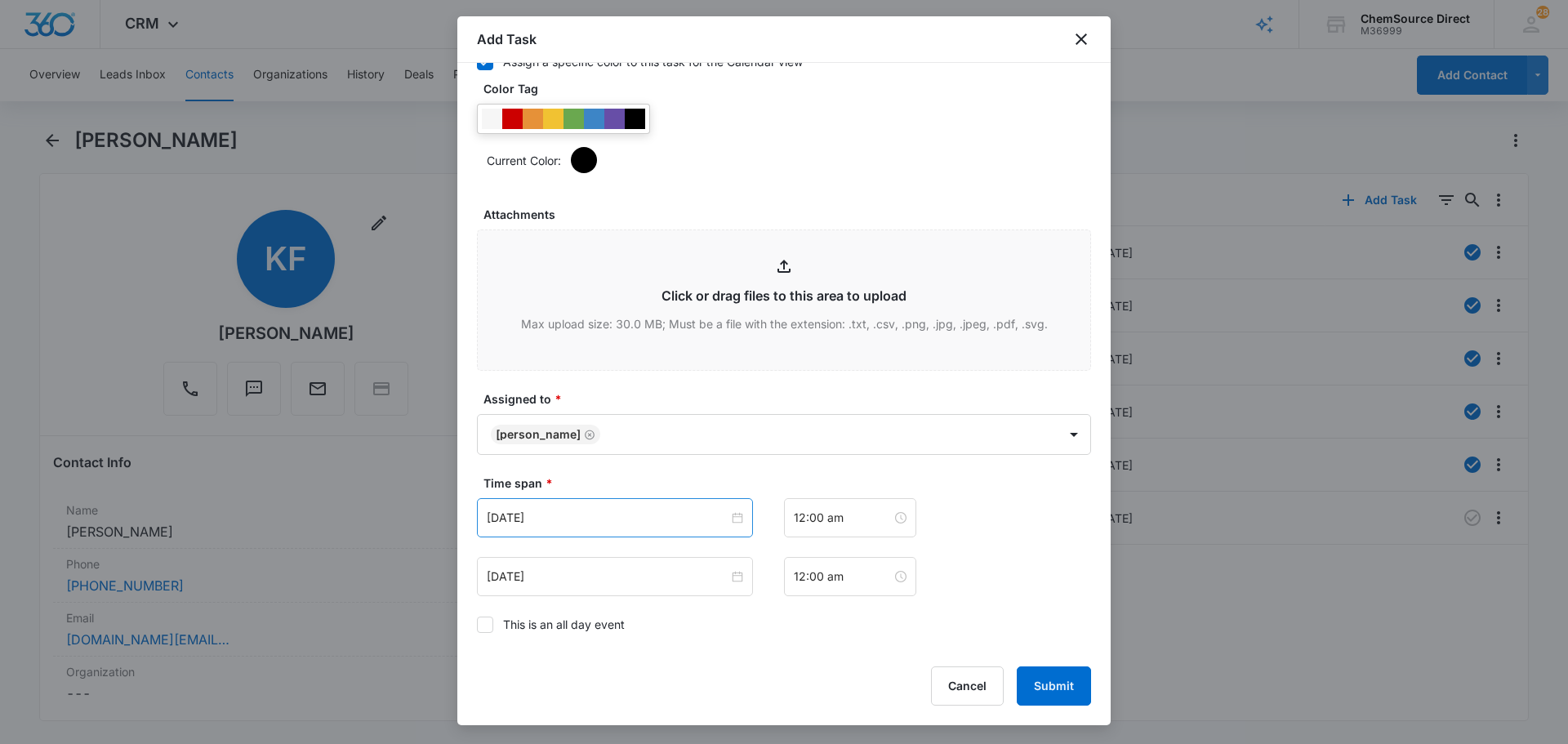
click at [624, 526] on div "[DATE]" at bounding box center [615, 517] width 276 height 39
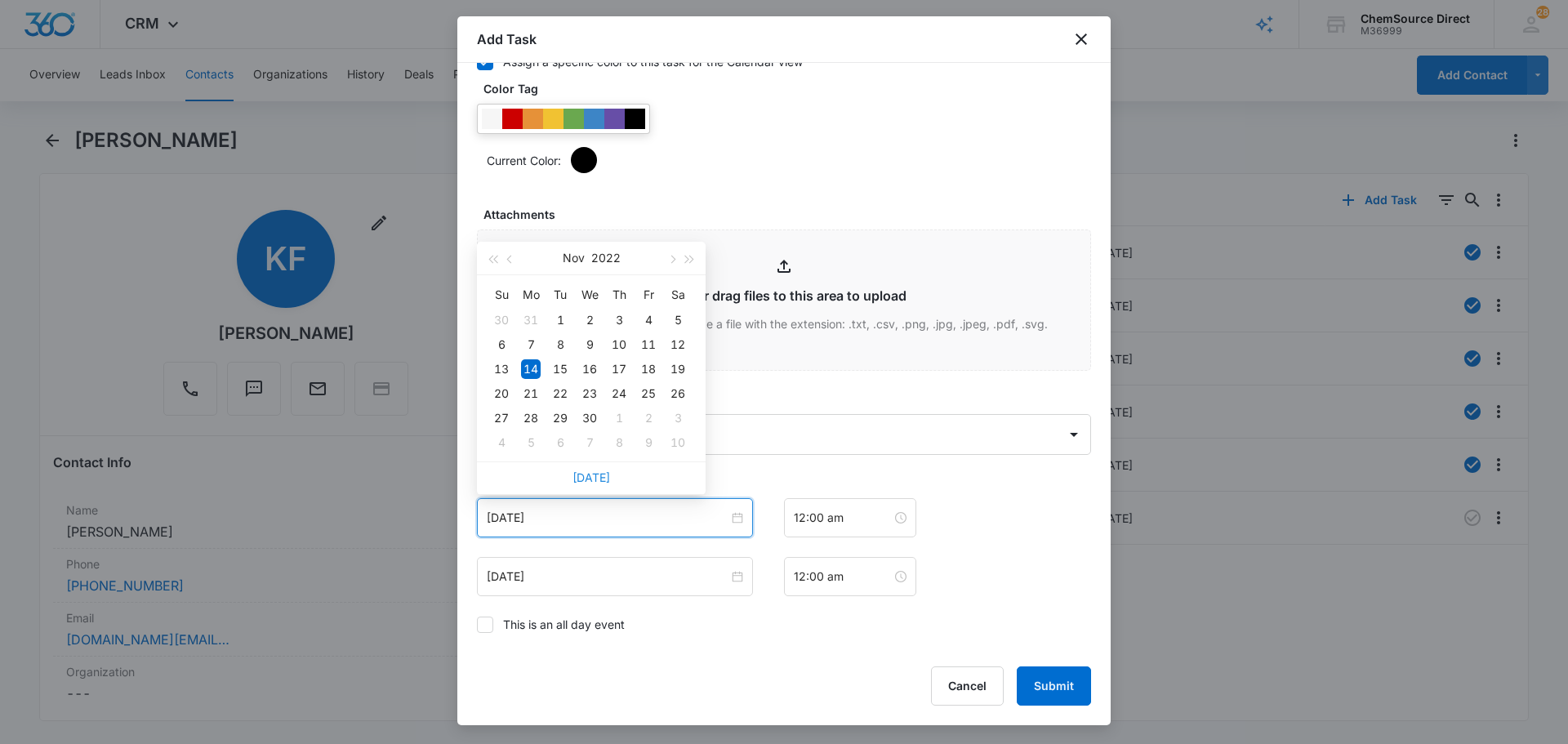
click at [597, 475] on link "[DATE]" at bounding box center [591, 477] width 37 height 14
type input "[DATE]"
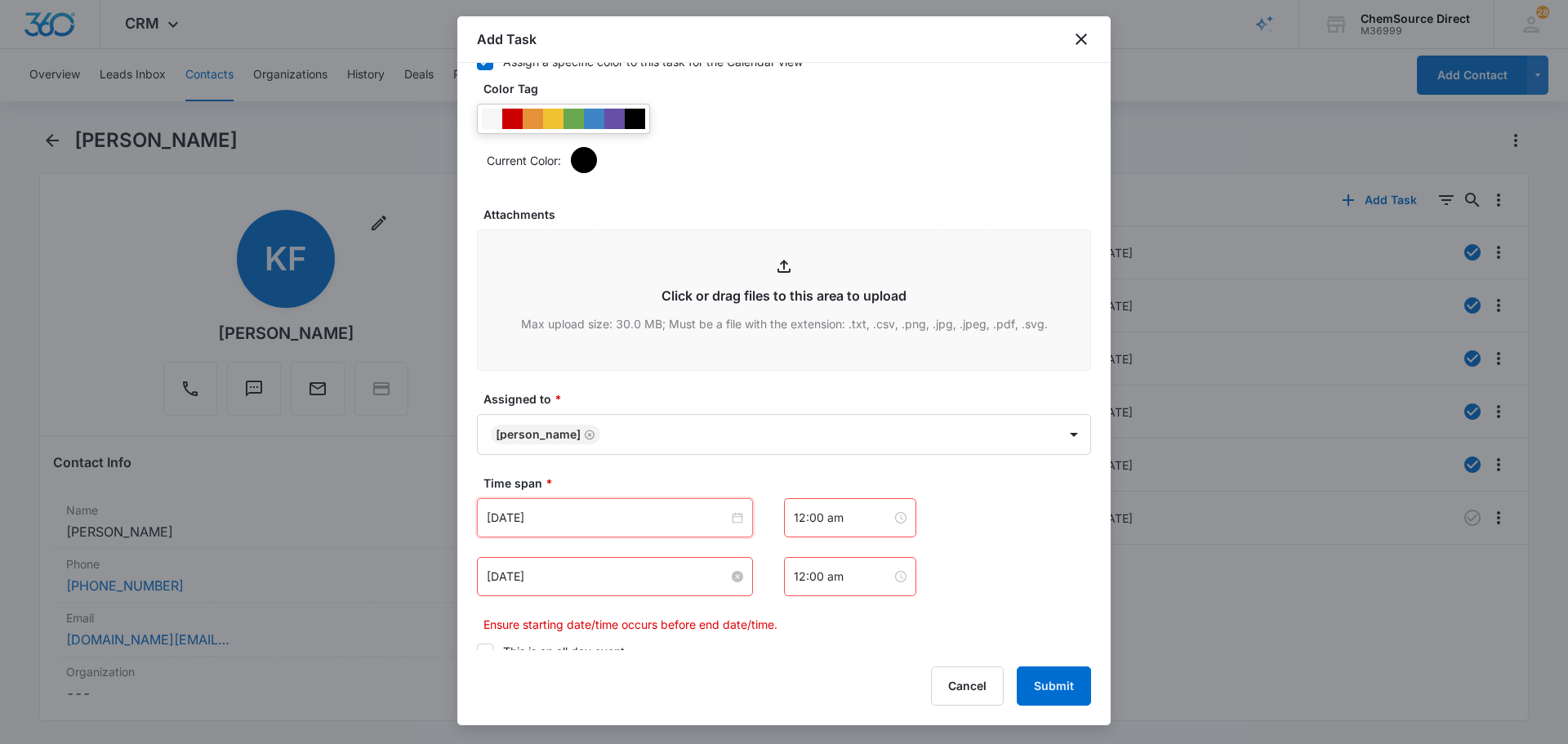
click at [593, 578] on input "[DATE]" at bounding box center [607, 576] width 242 height 18
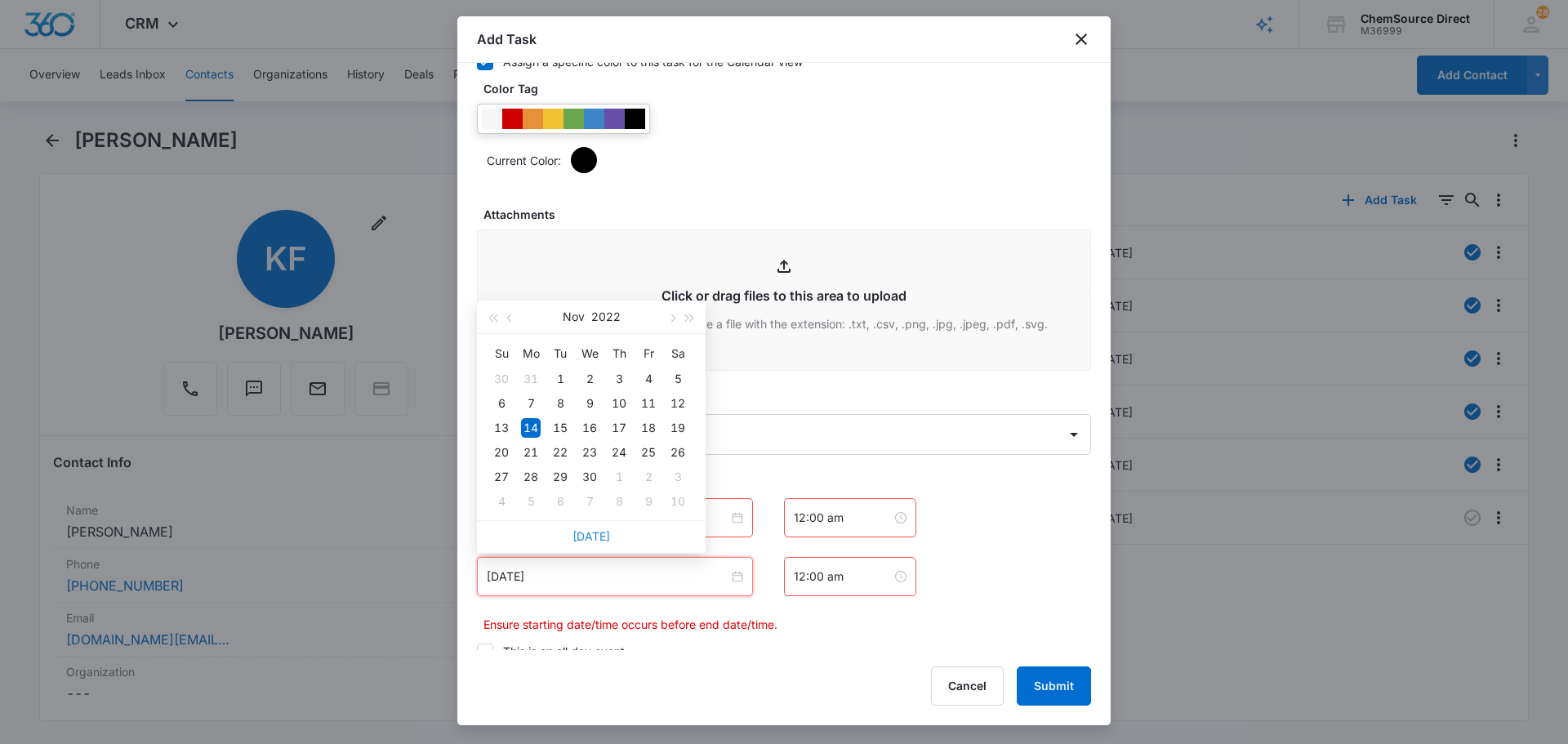
click at [599, 539] on link "[DATE]" at bounding box center [591, 536] width 37 height 14
type input "[DATE]"
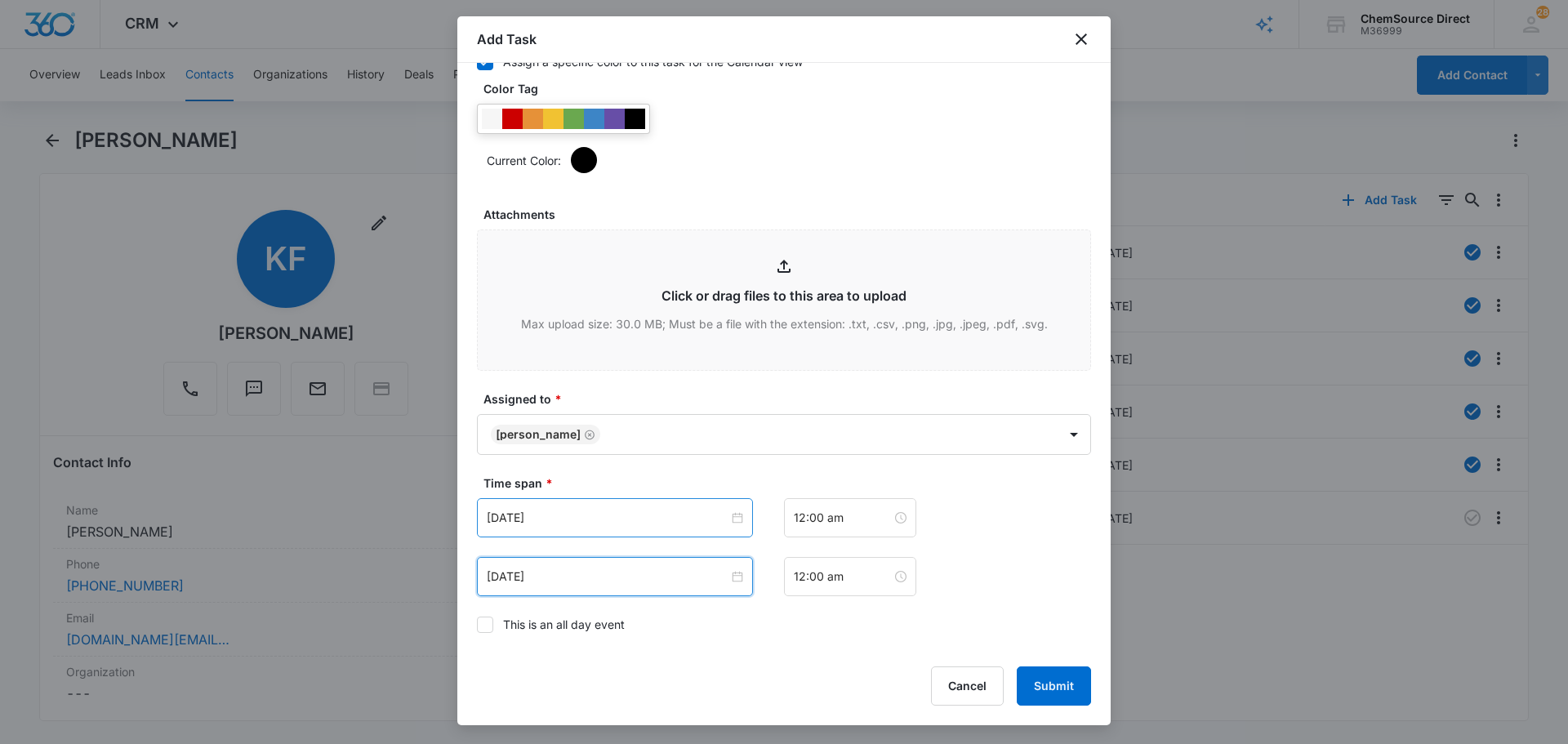
click at [585, 529] on div "[DATE]" at bounding box center [615, 517] width 276 height 39
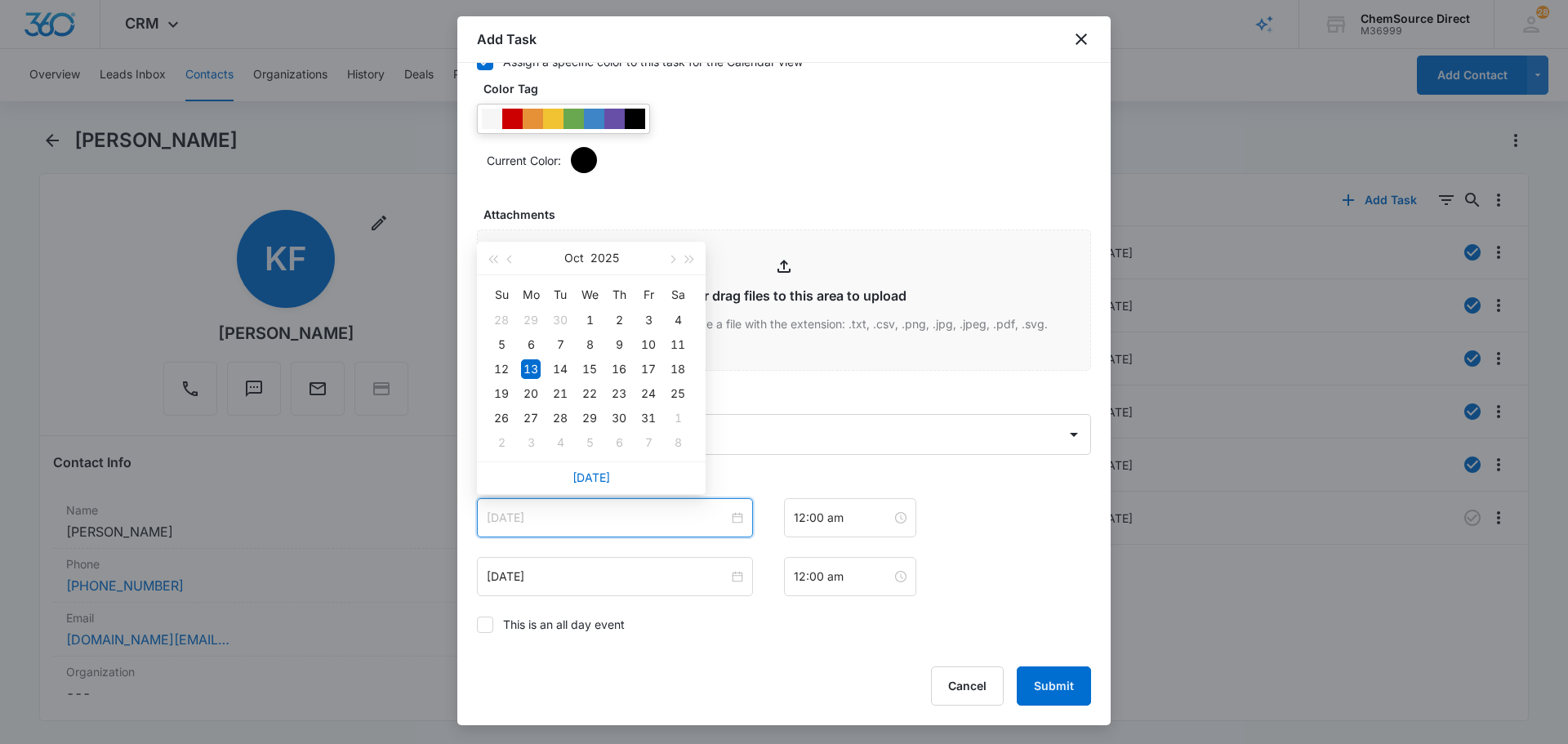
type input "[DATE]"
click at [602, 476] on link "[DATE]" at bounding box center [591, 477] width 37 height 14
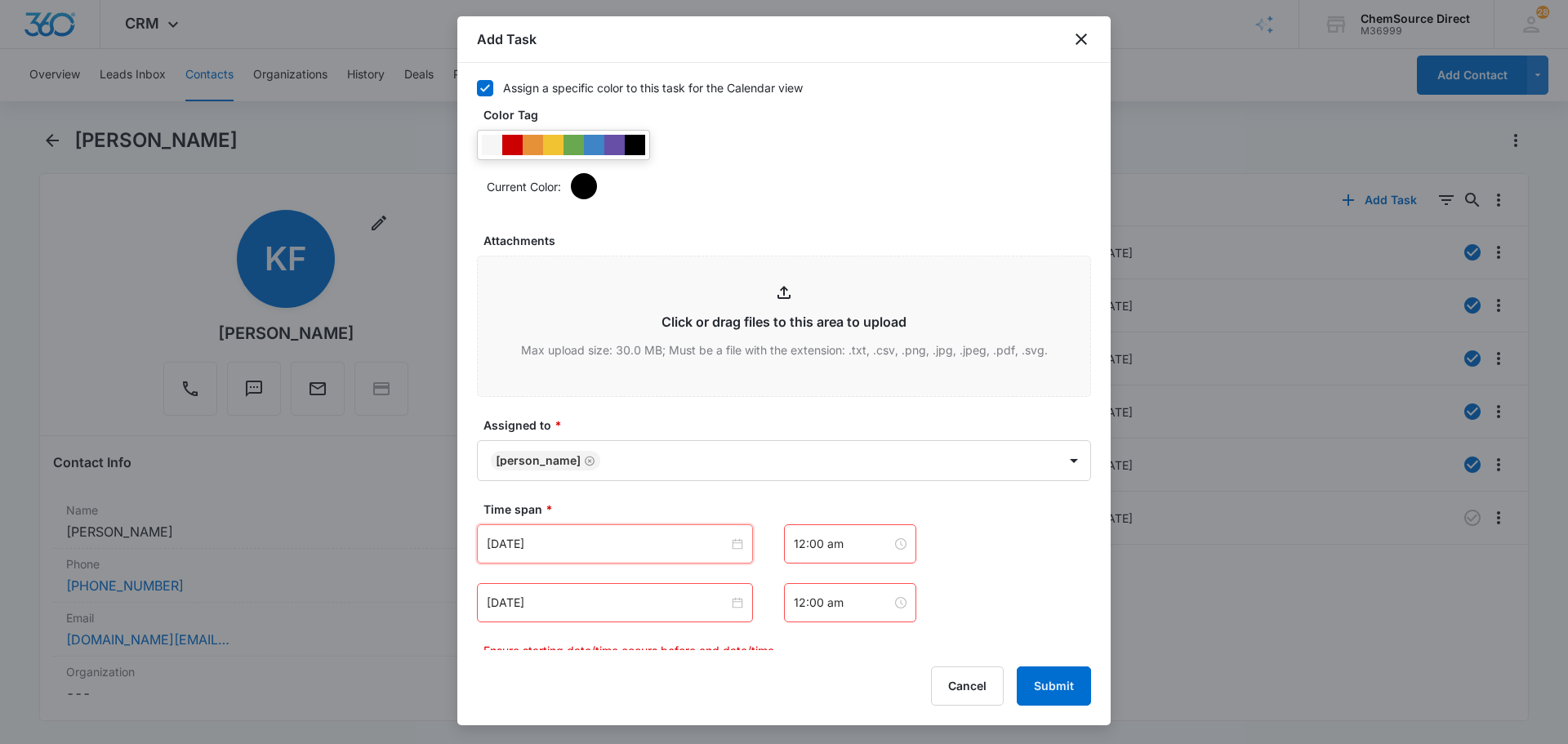
scroll to position [898, 0]
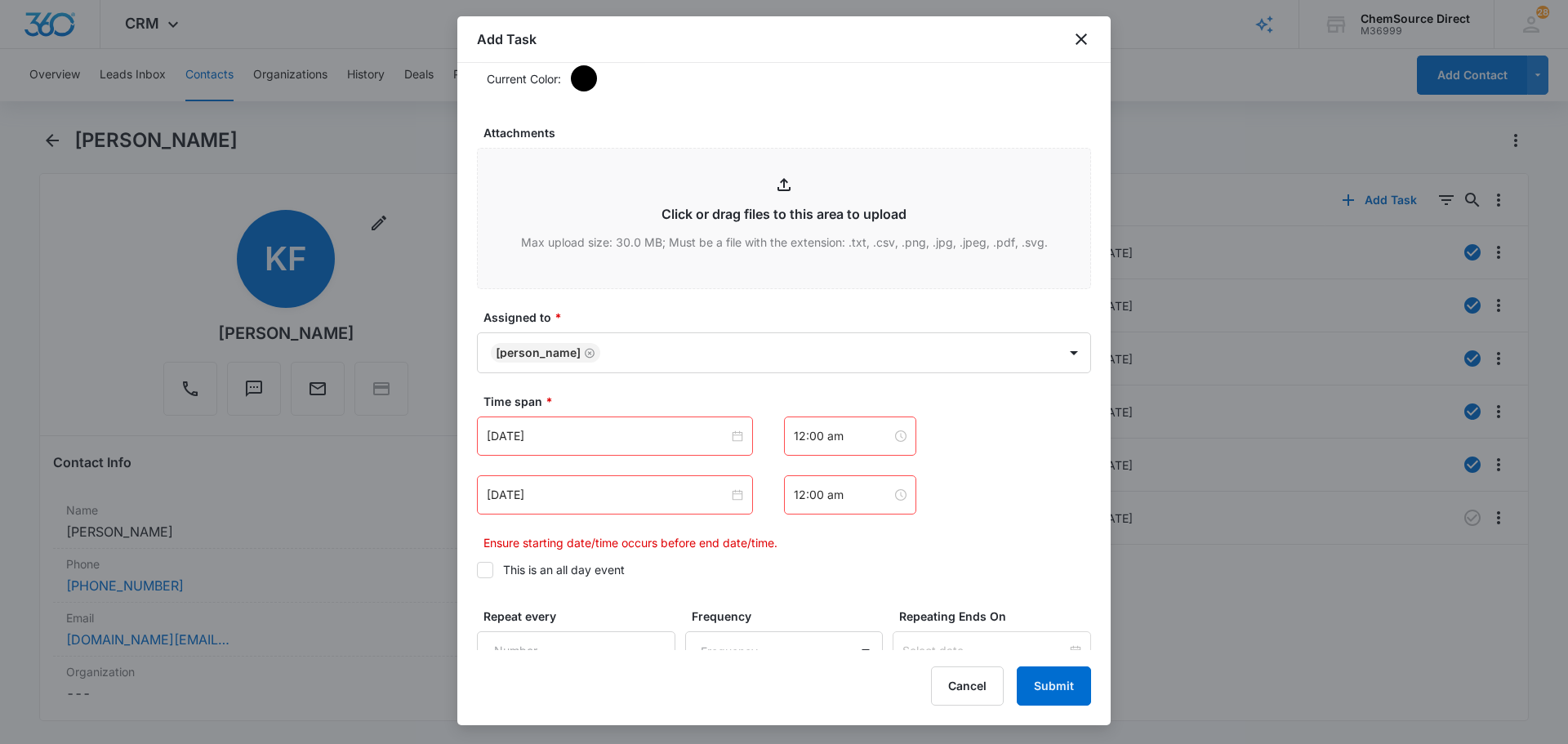
click at [495, 563] on label "This is an all day event" at bounding box center [783, 570] width 614 height 17
click at [477, 570] on input "This is an all day event" at bounding box center [477, 570] width 0 height 0
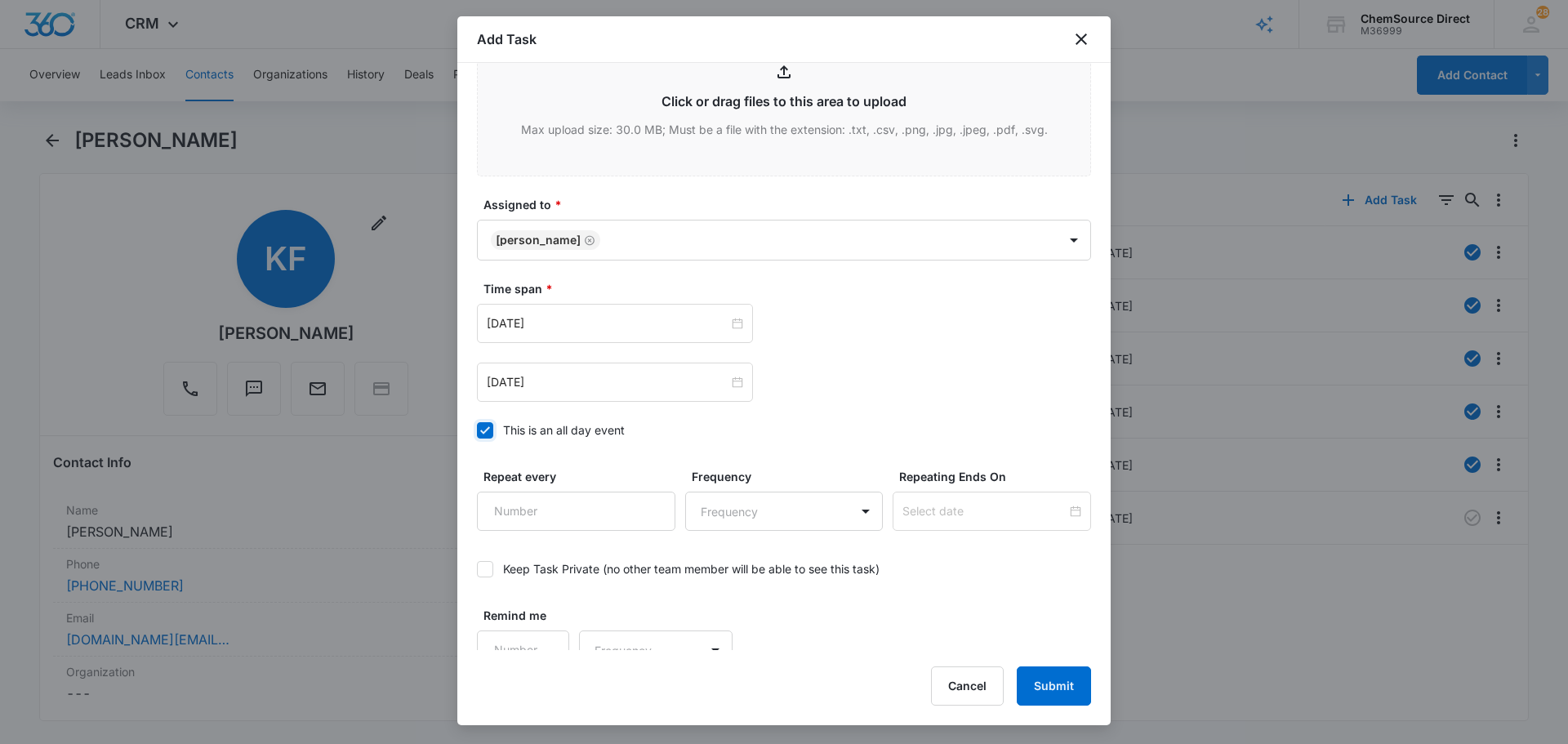
scroll to position [1030, 0]
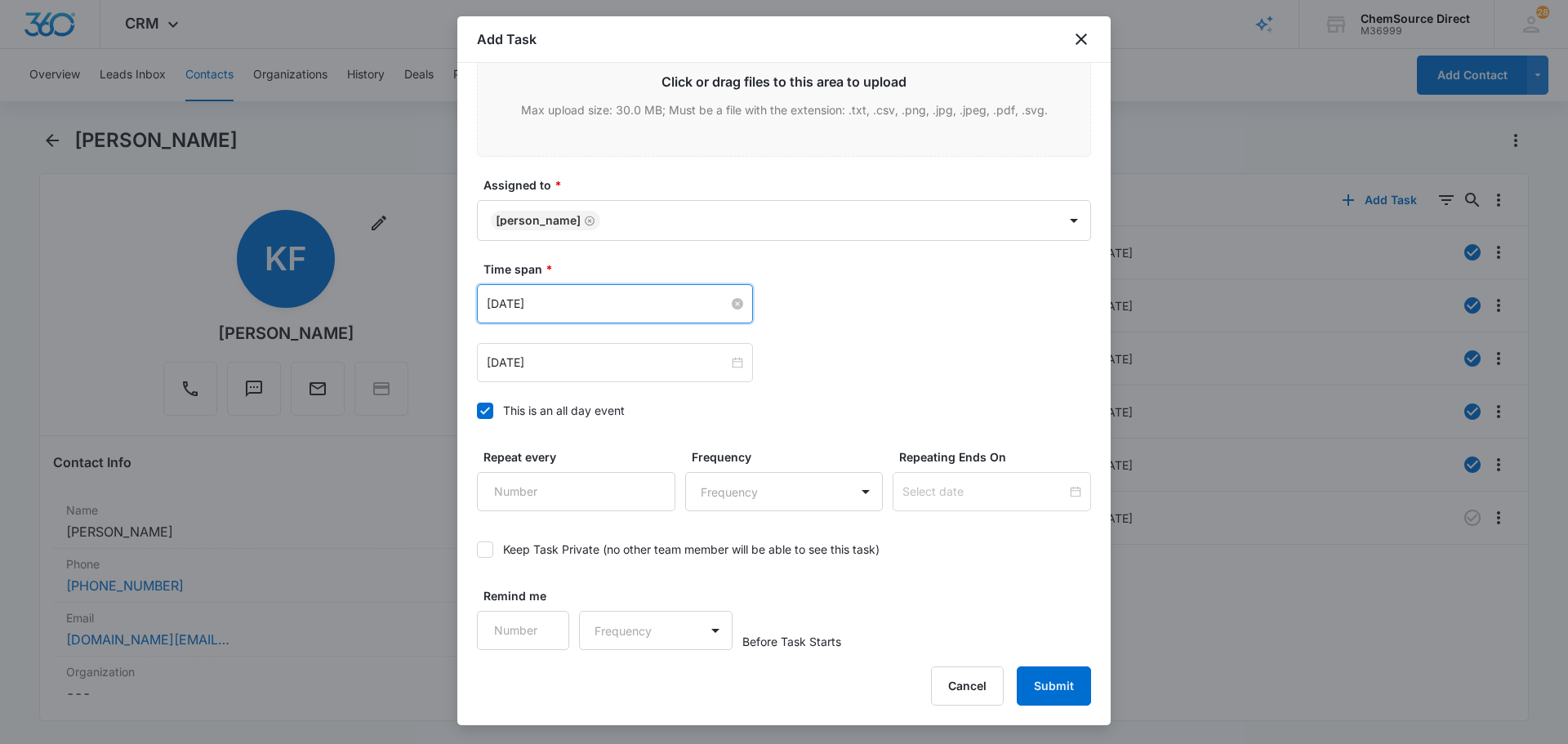
click at [589, 305] on input "[DATE]" at bounding box center [607, 303] width 242 height 18
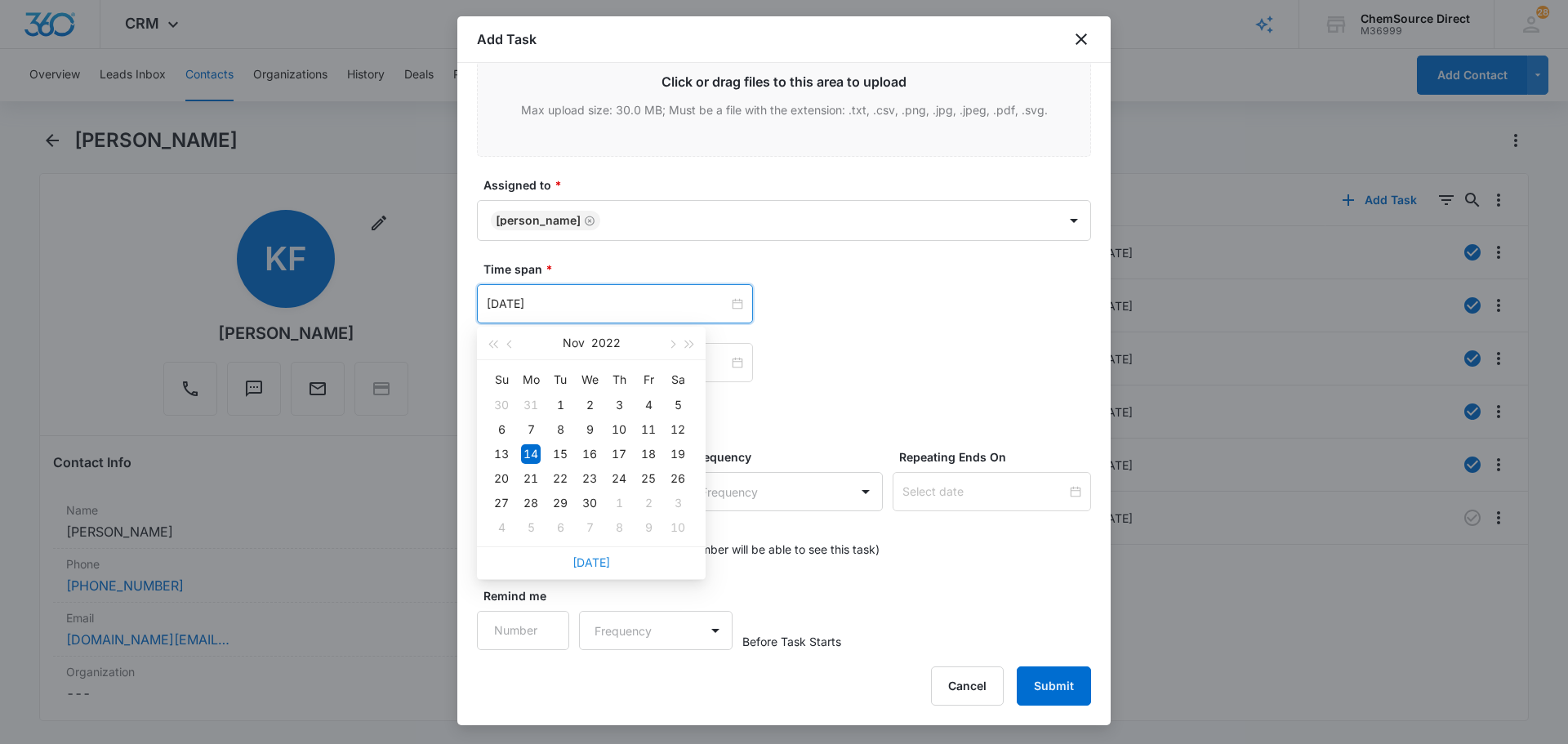
click at [587, 556] on div "[DATE]" at bounding box center [591, 562] width 228 height 32
click at [588, 559] on link "[DATE]" at bounding box center [591, 562] width 37 height 14
type input "[DATE]"
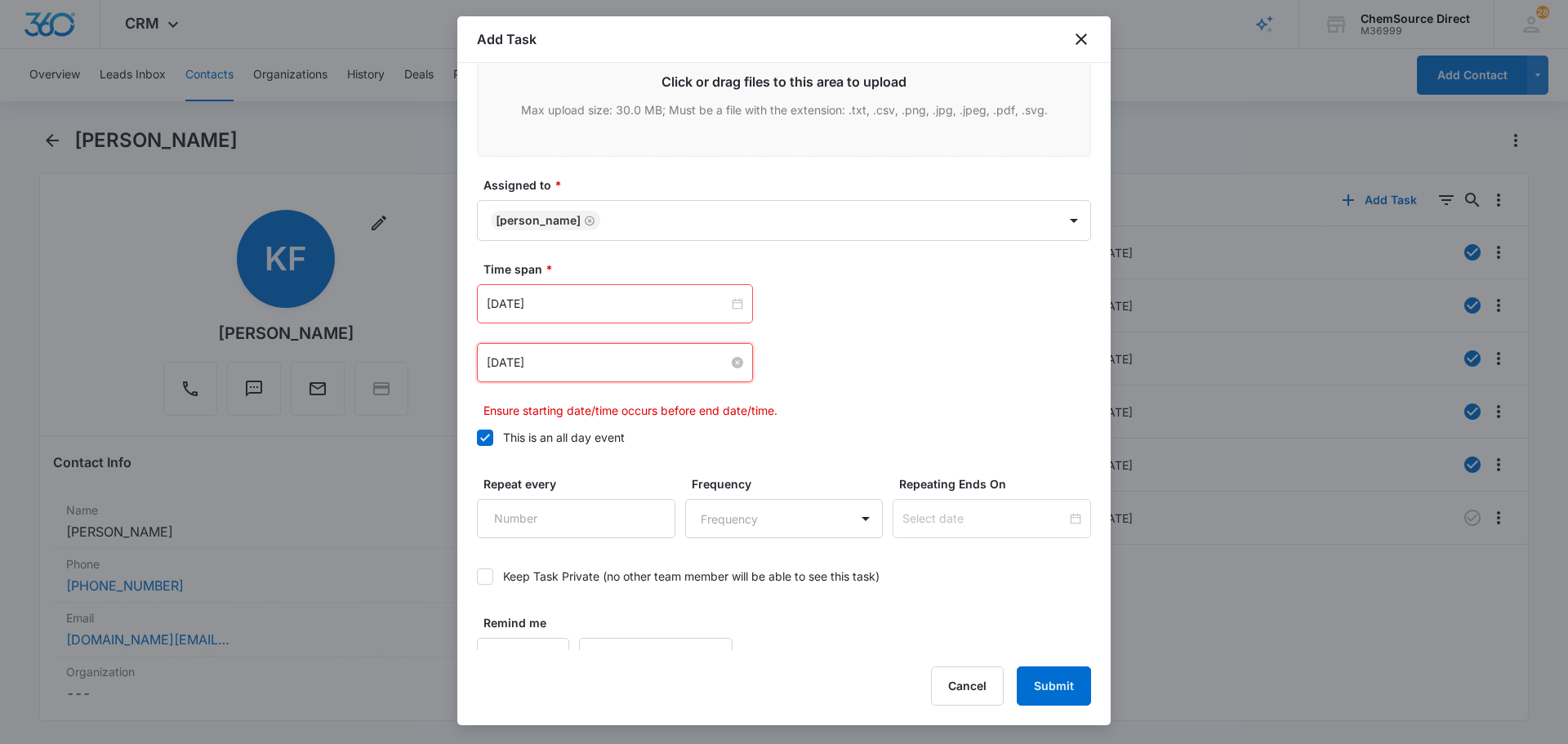
click at [590, 361] on input "[DATE]" at bounding box center [607, 362] width 242 height 18
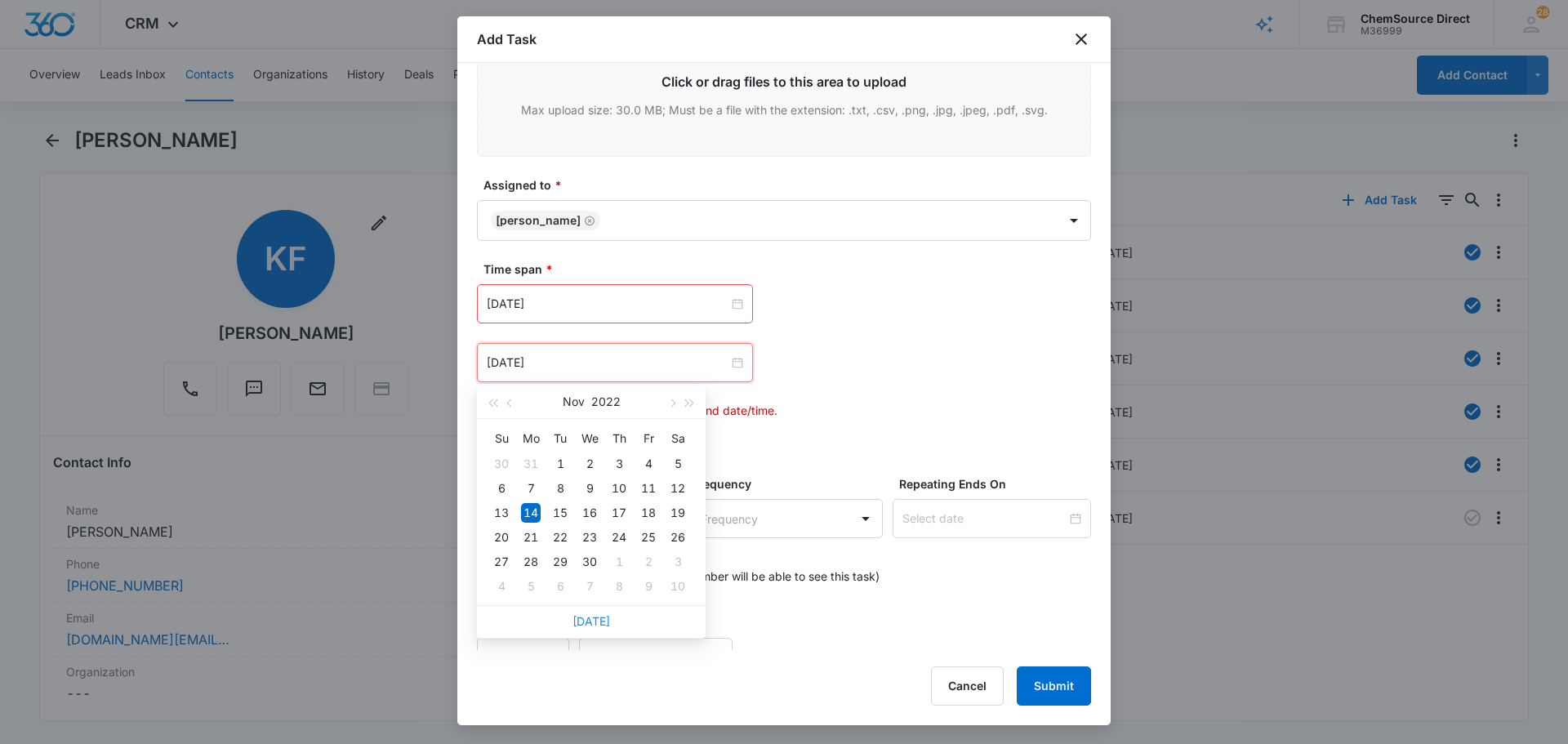
click at [578, 619] on link "[DATE]" at bounding box center [591, 620] width 37 height 14
type input "[DATE]"
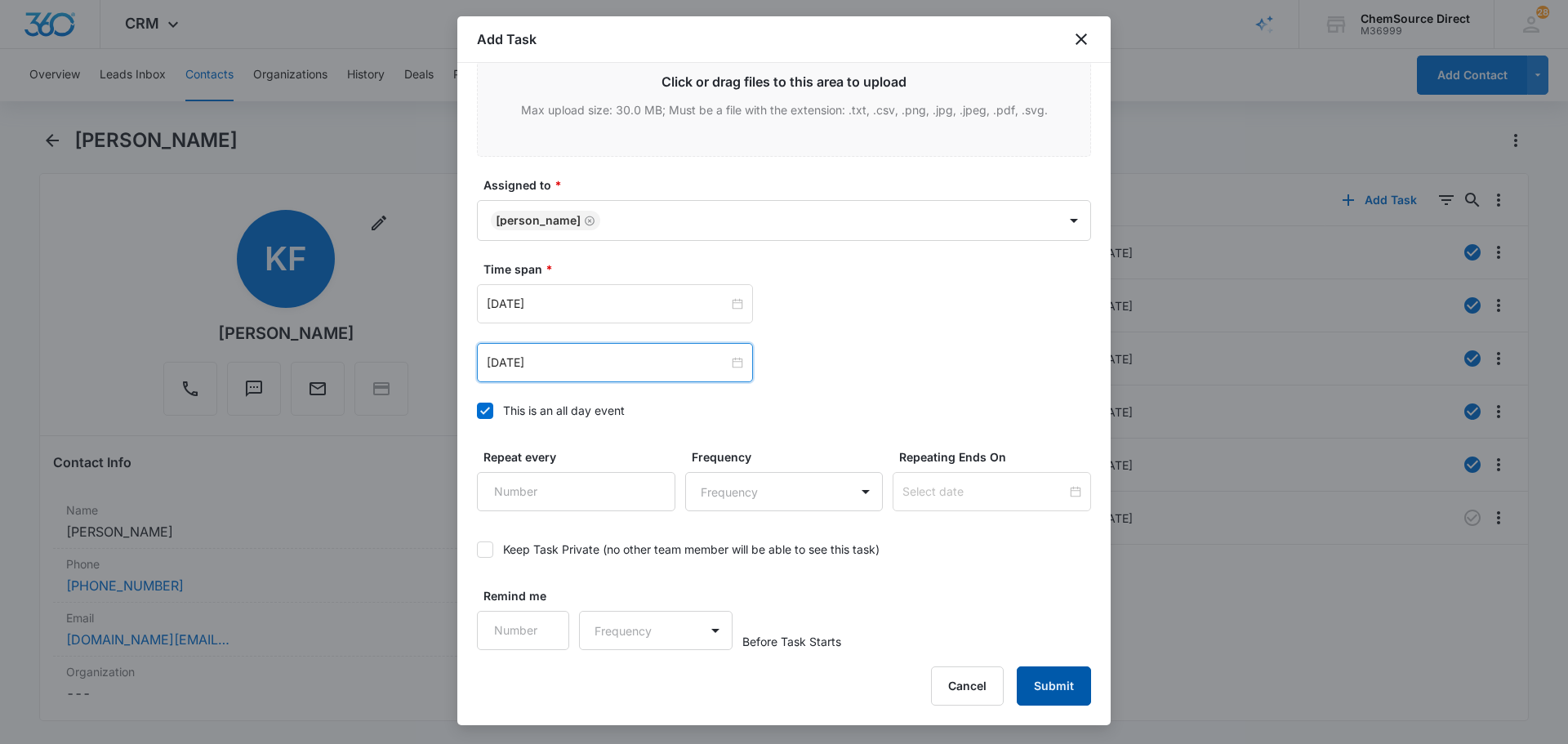
click at [1068, 686] on button "Submit" at bounding box center [1053, 685] width 74 height 39
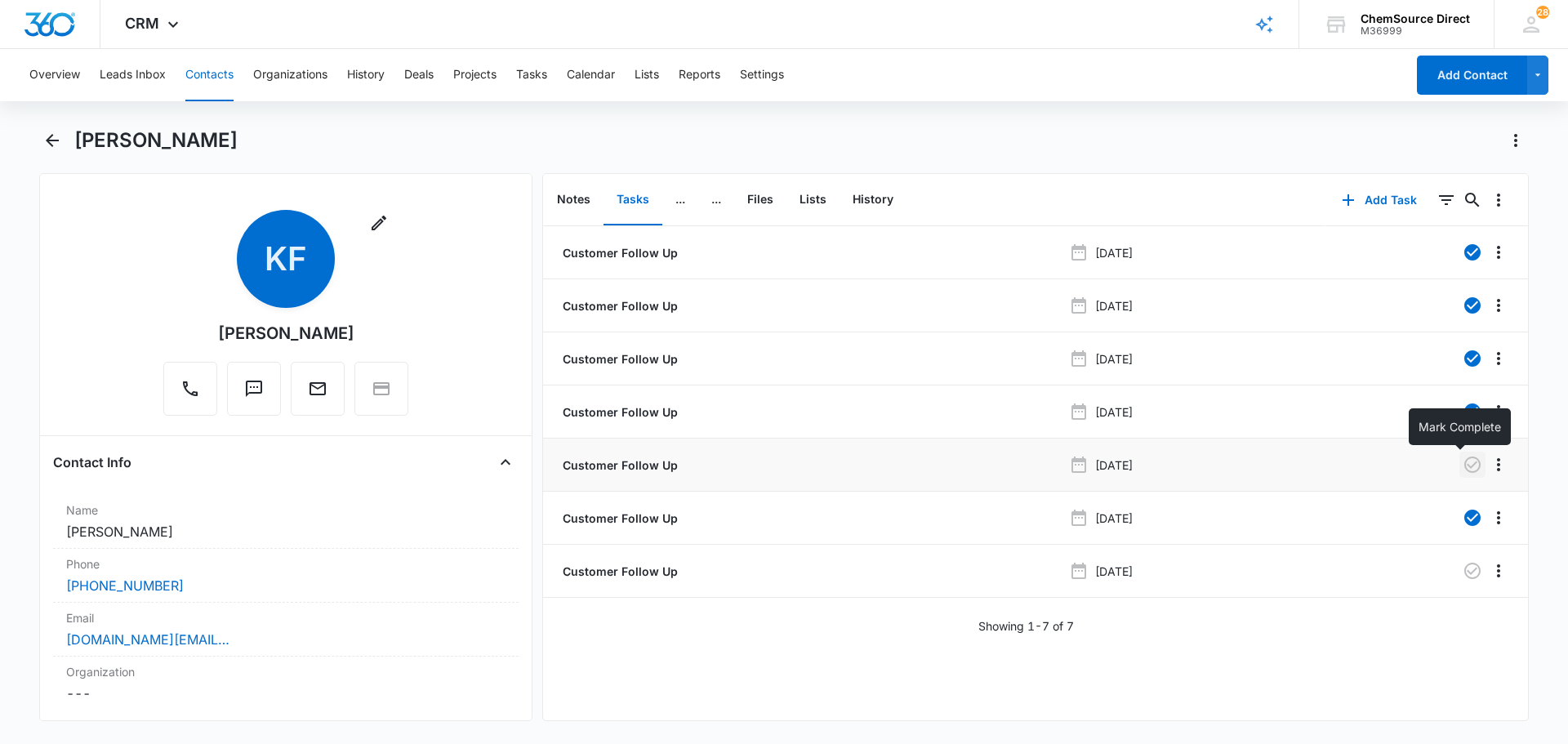
click at [1464, 457] on icon "button" at bounding box center [1472, 464] width 20 height 20
